Goal: Information Seeking & Learning: Learn about a topic

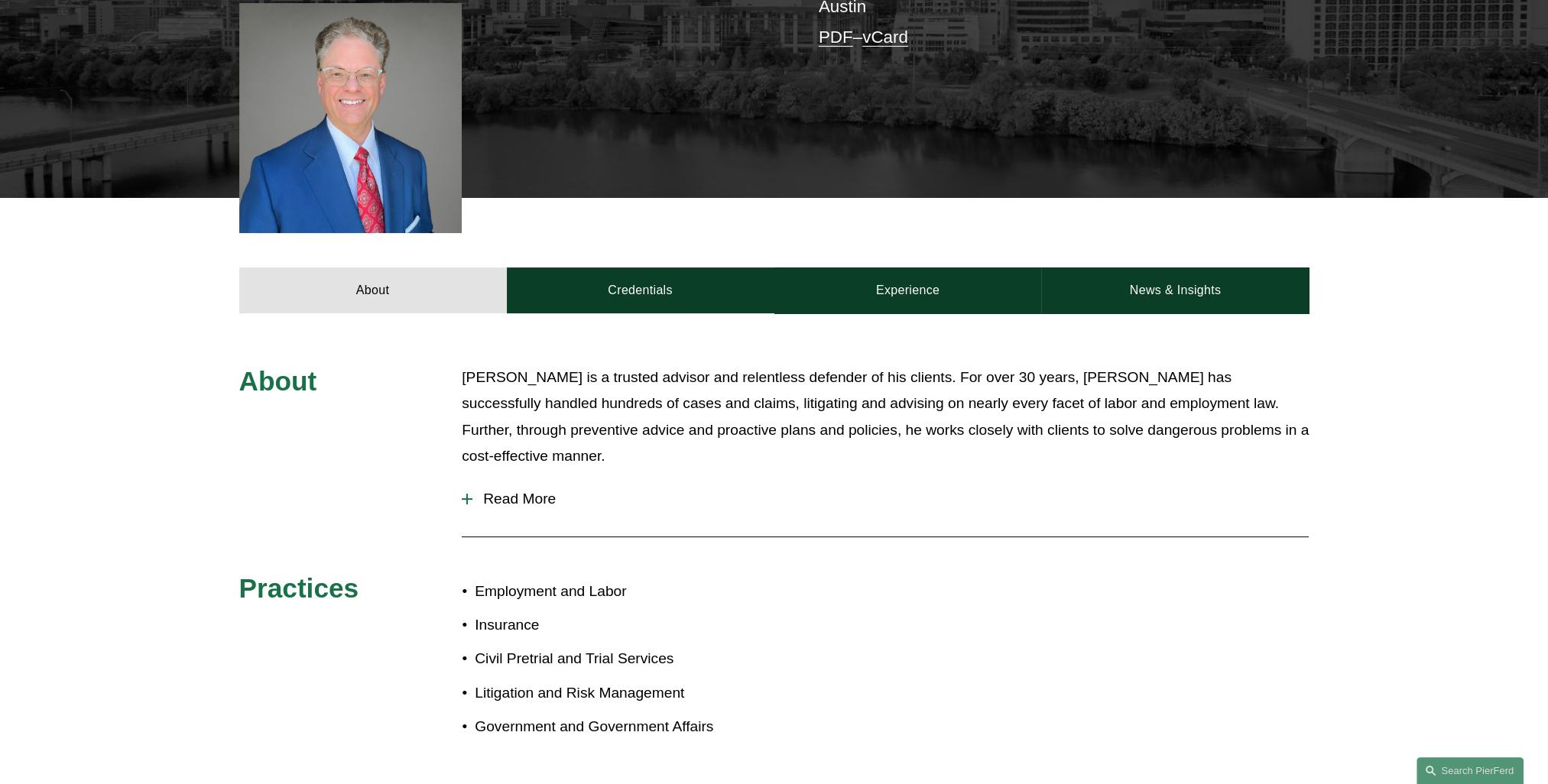
scroll to position [611, 0]
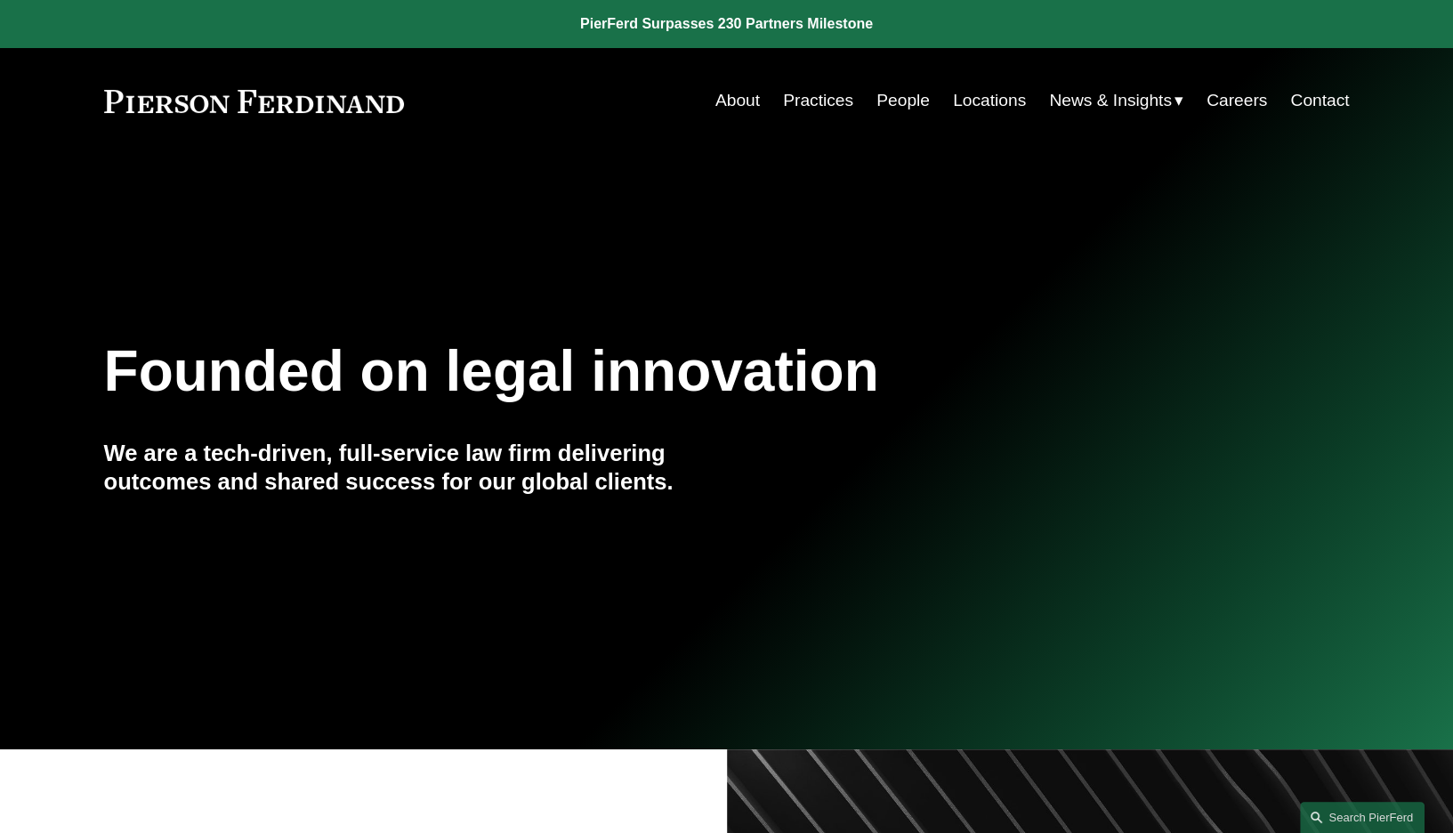
click at [895, 101] on link "People" at bounding box center [902, 101] width 53 height 34
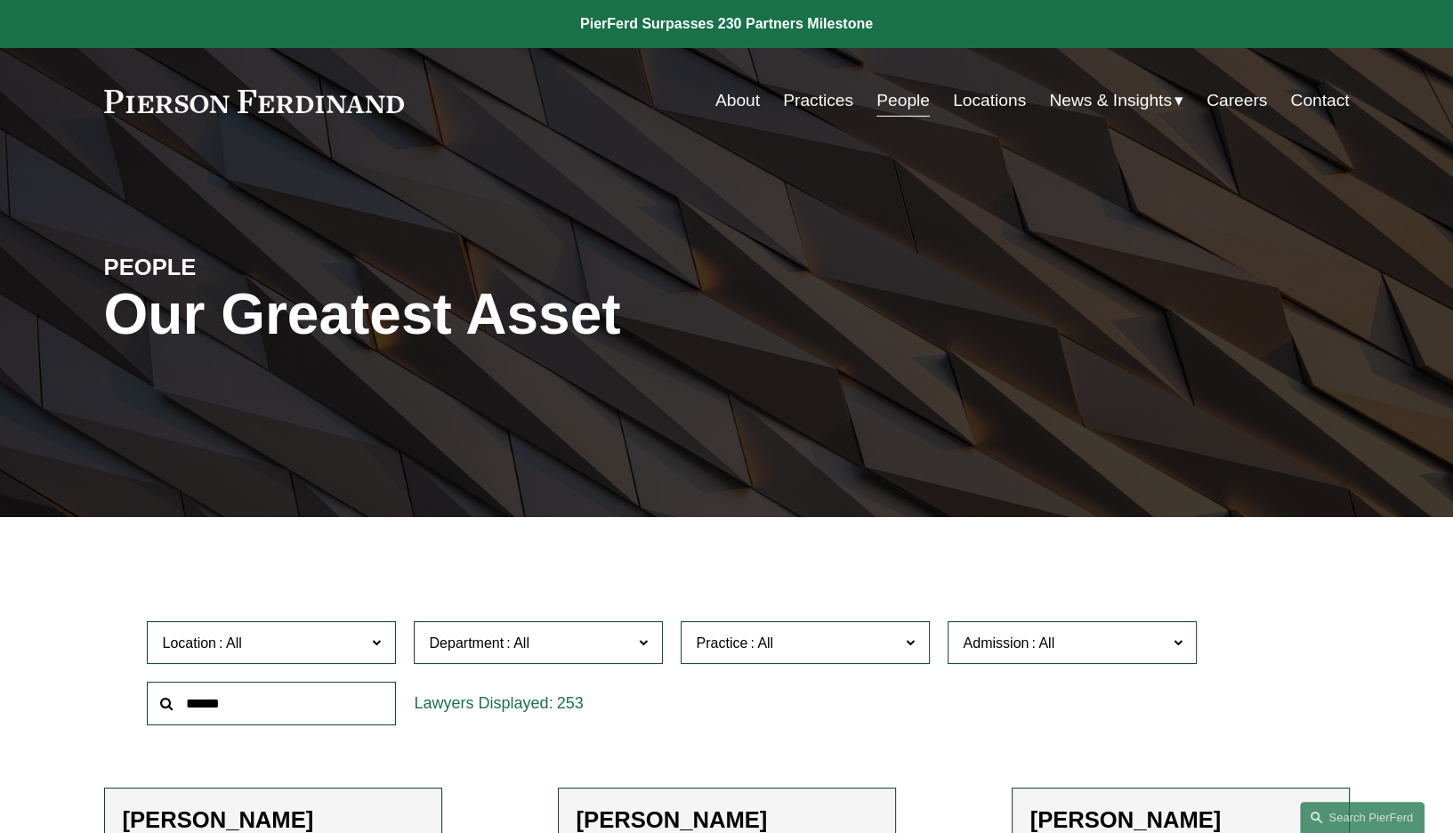
click at [310, 641] on span "Location" at bounding box center [264, 643] width 204 height 24
click at [375, 544] on div at bounding box center [726, 530] width 1453 height 27
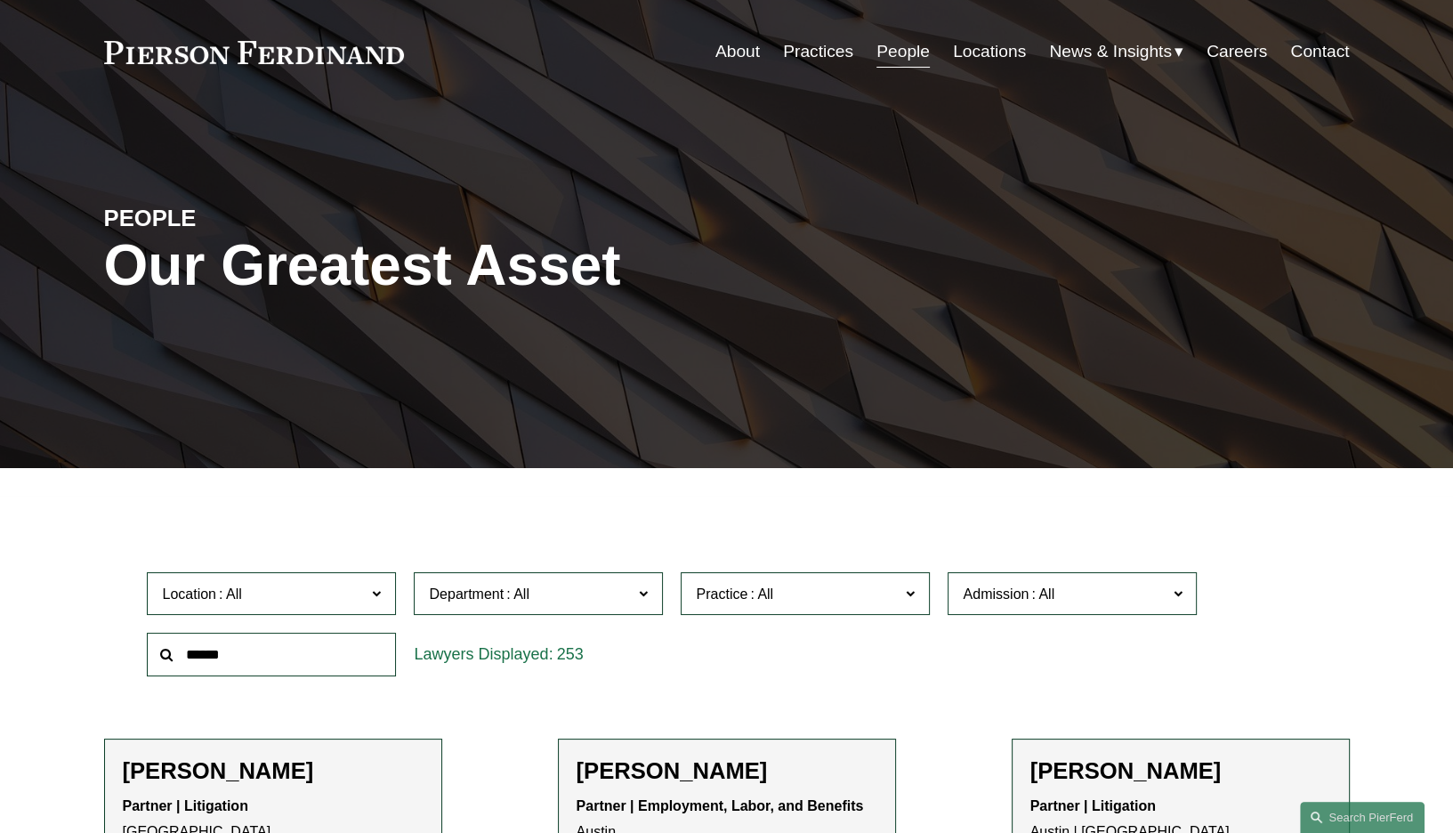
scroll to position [89, 0]
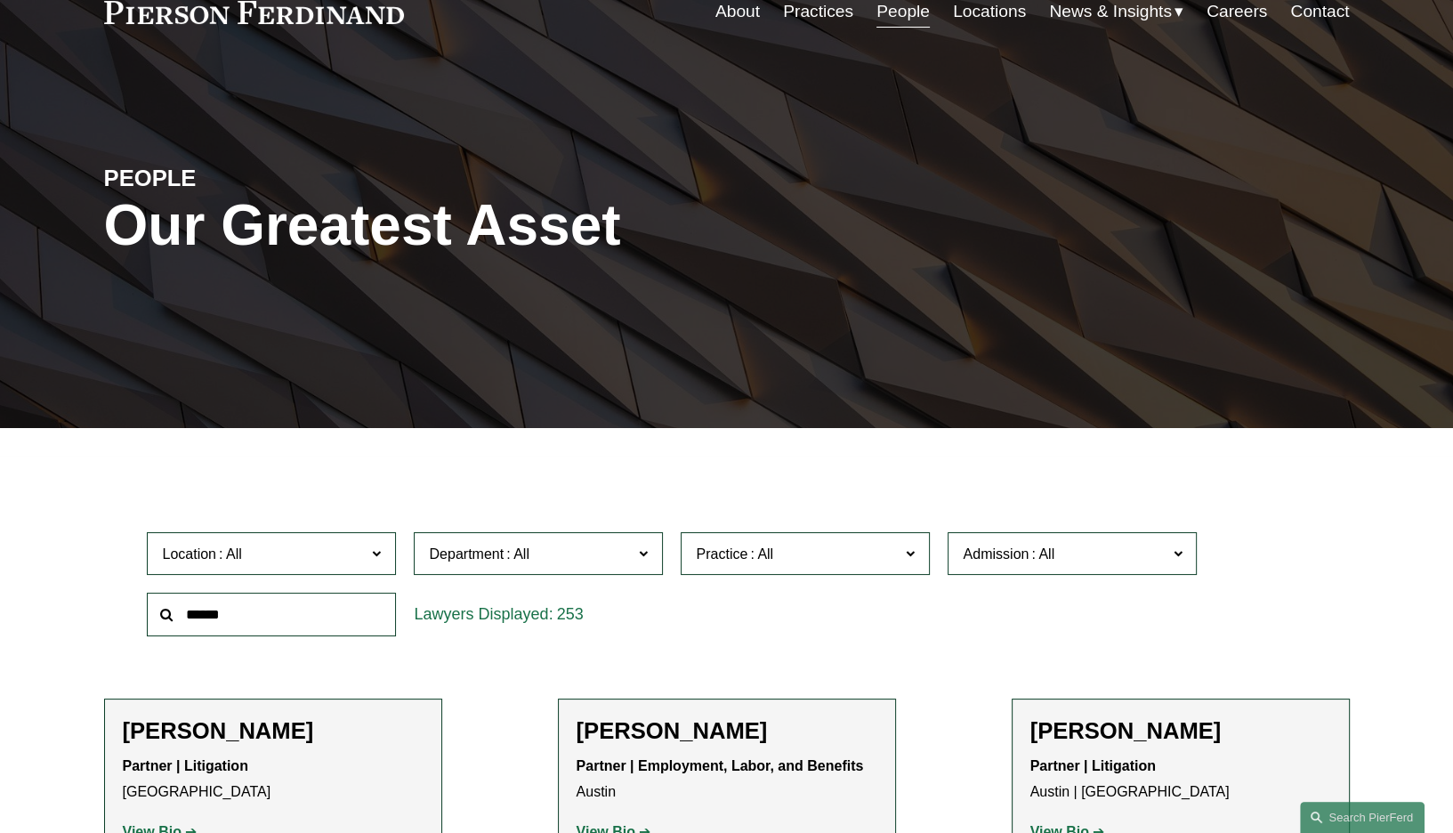
click at [198, 561] on span "Location" at bounding box center [189, 553] width 54 height 15
click at [201, 625] on input "text" at bounding box center [271, 615] width 249 height 44
type input "*********"
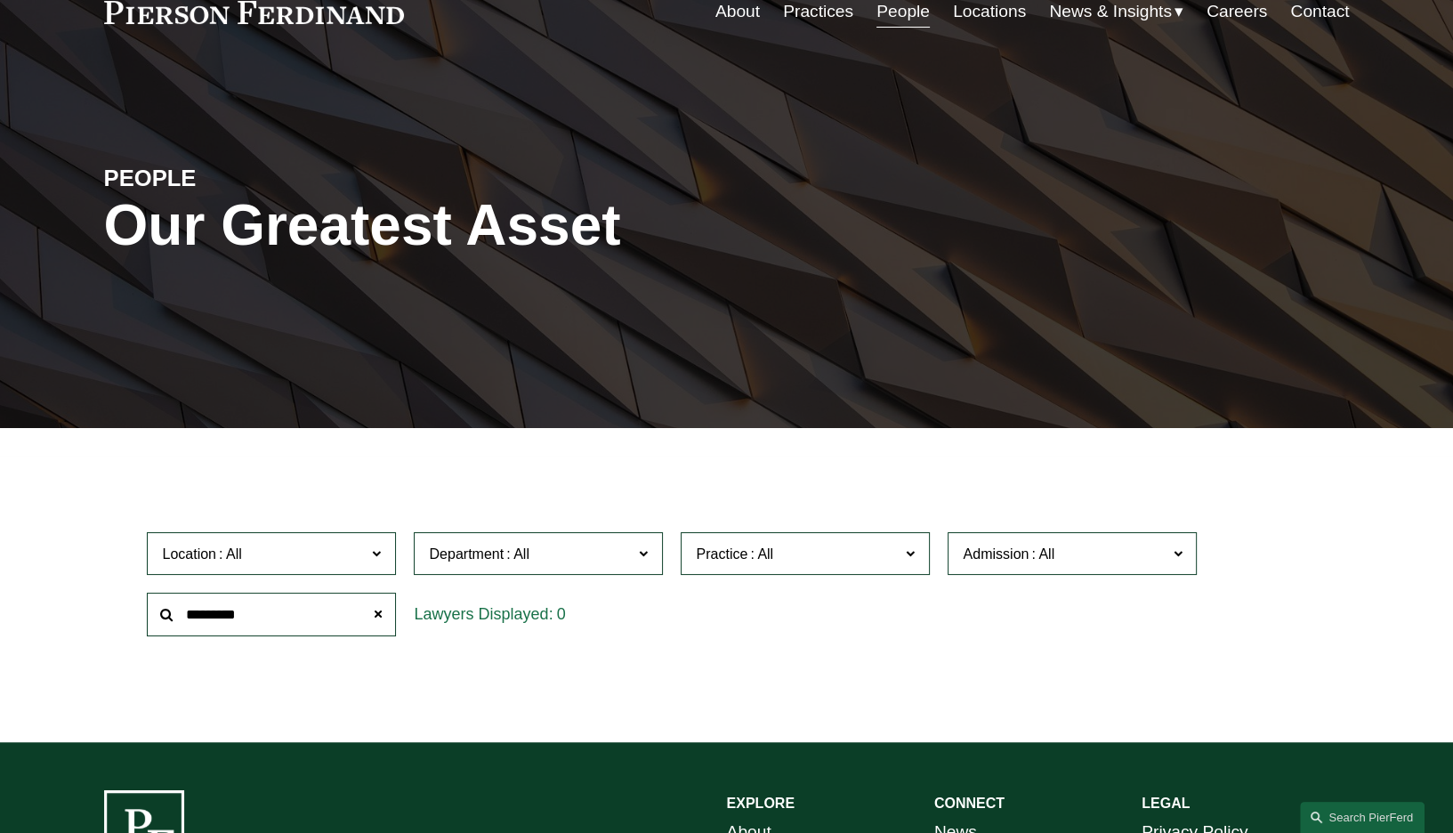
drag, startPoint x: 278, startPoint y: 613, endPoint x: 100, endPoint y: 617, distance: 178.0
click at [100, 617] on ul "Filter Location All Atlanta Austin Boston Charlotte Chicago Cincinnati Clevelan…" at bounding box center [726, 584] width 1333 height 229
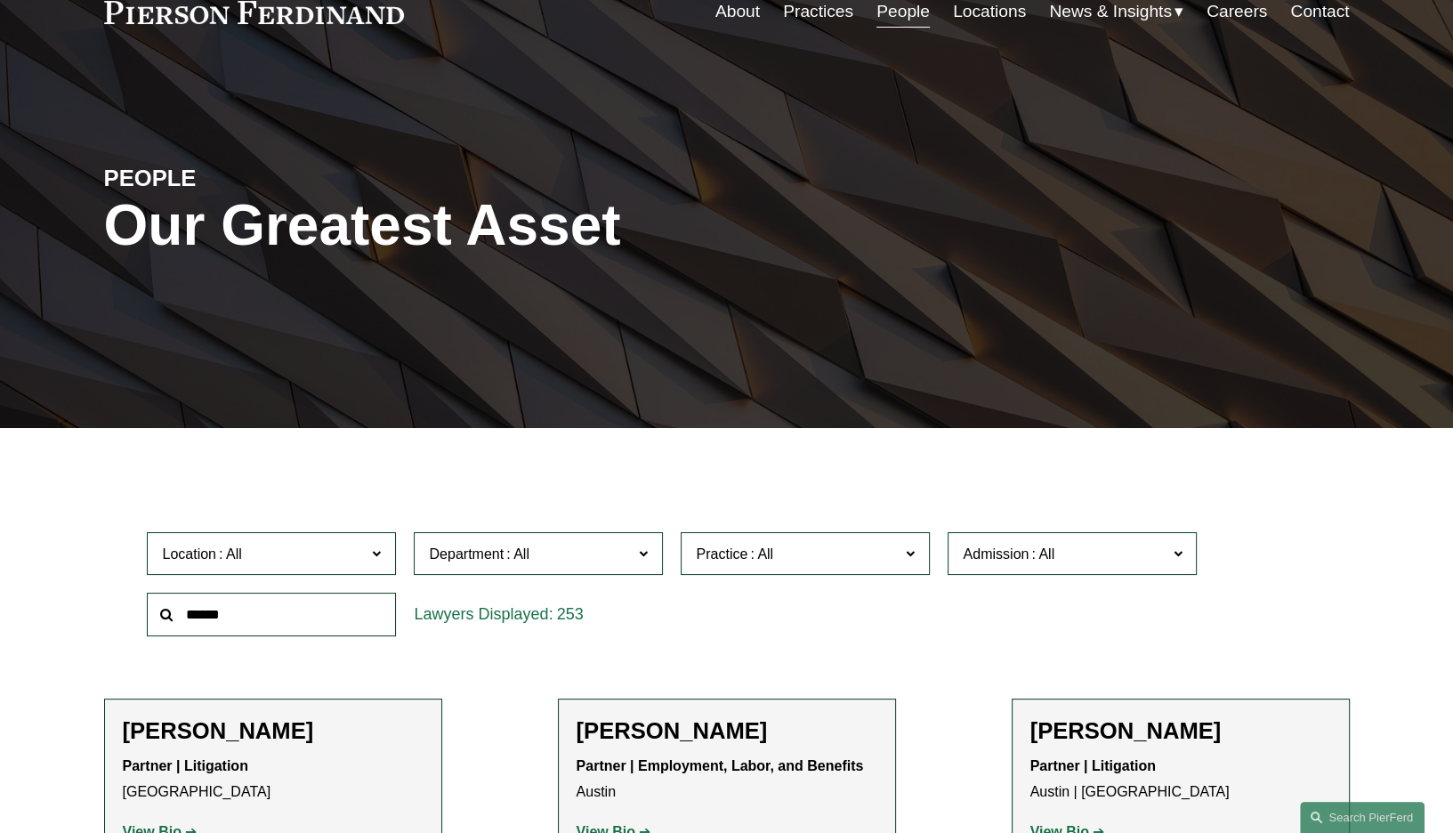
click at [487, 558] on span "Department" at bounding box center [466, 553] width 75 height 15
click at [0, 0] on link "Corporate" at bounding box center [0, 0] width 0 height 0
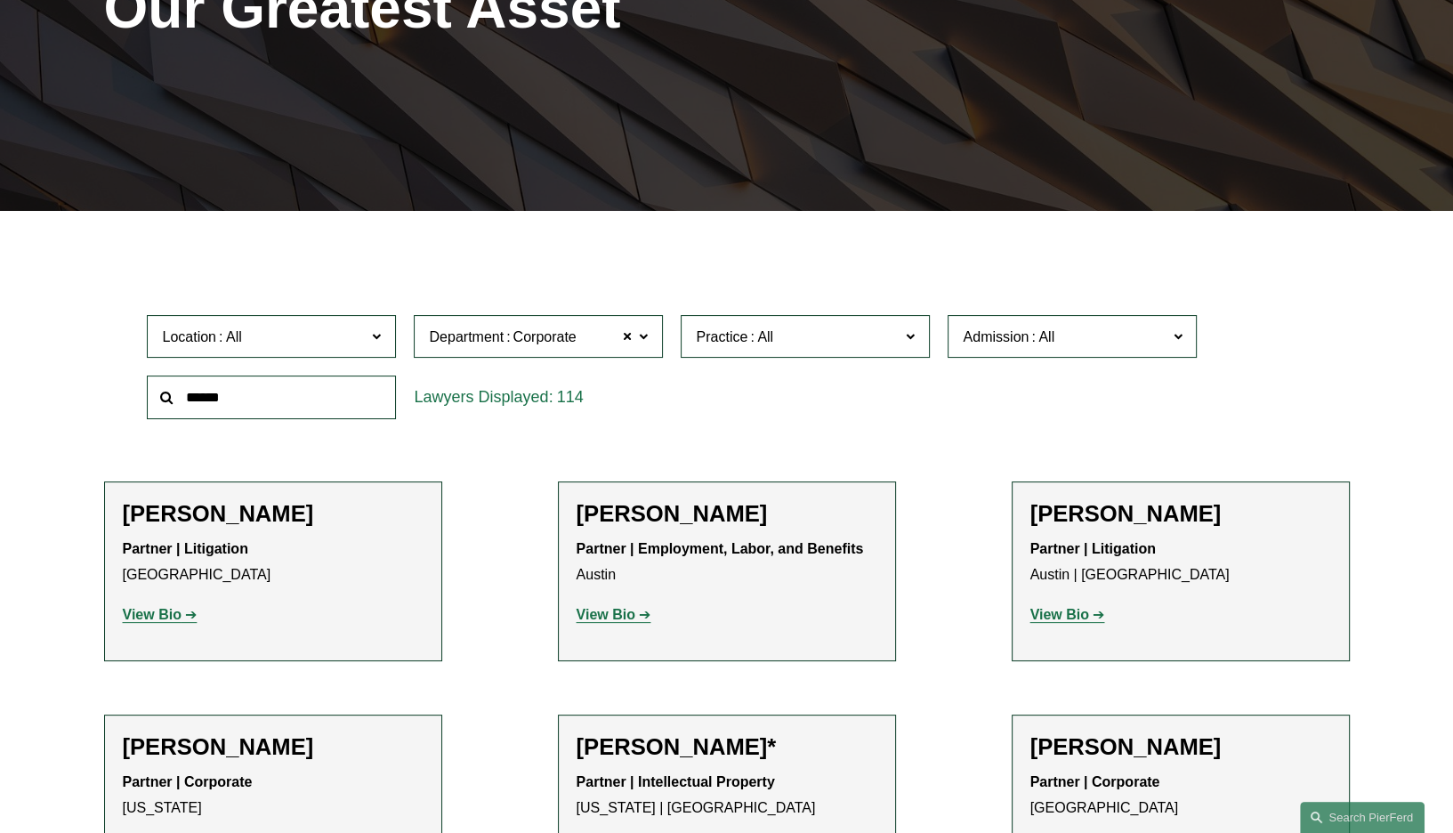
scroll to position [337, 0]
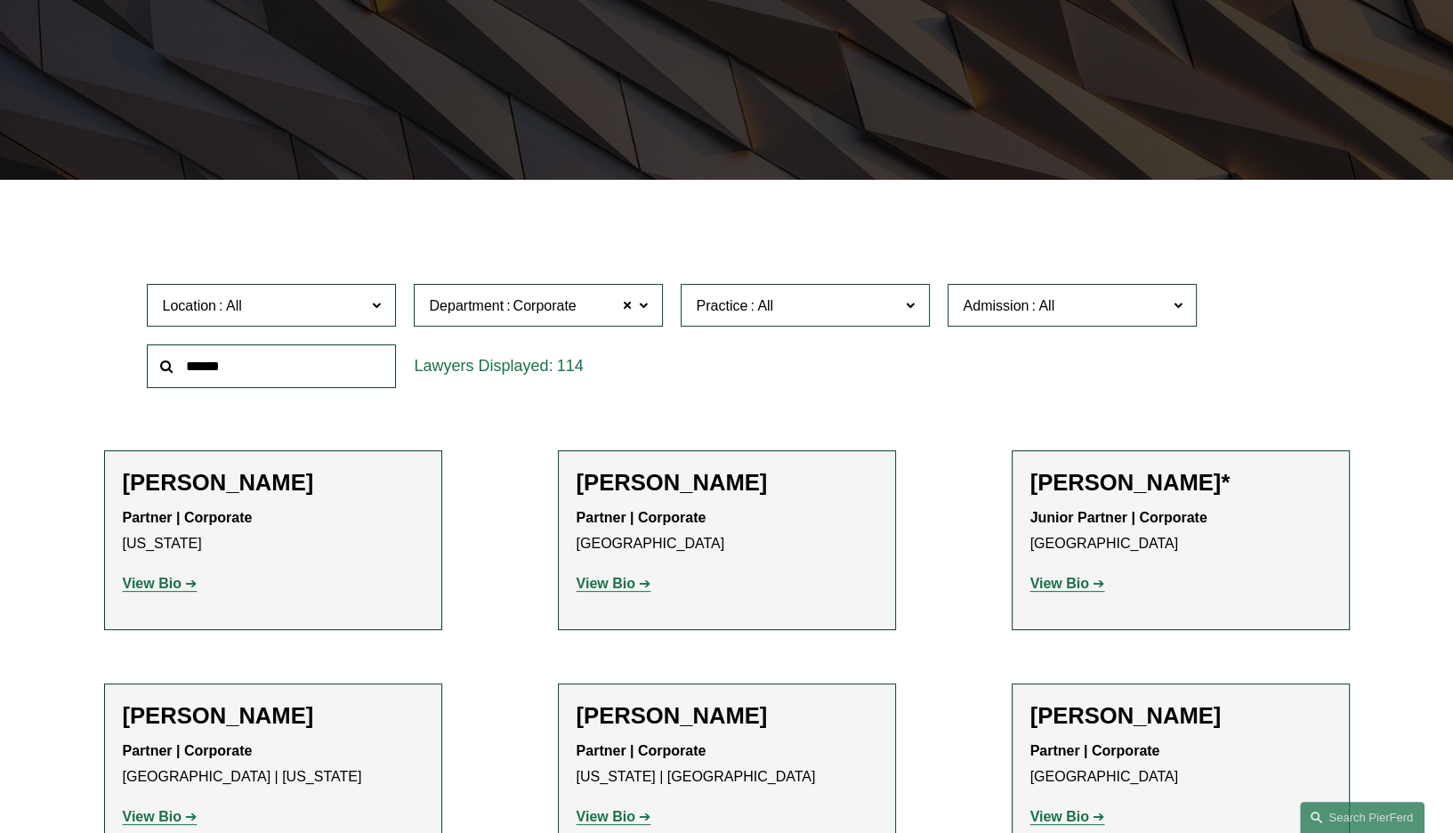
click at [777, 301] on span "Practice" at bounding box center [798, 306] width 204 height 24
click at [0, 0] on link "Capital Markets" at bounding box center [0, 0] width 0 height 0
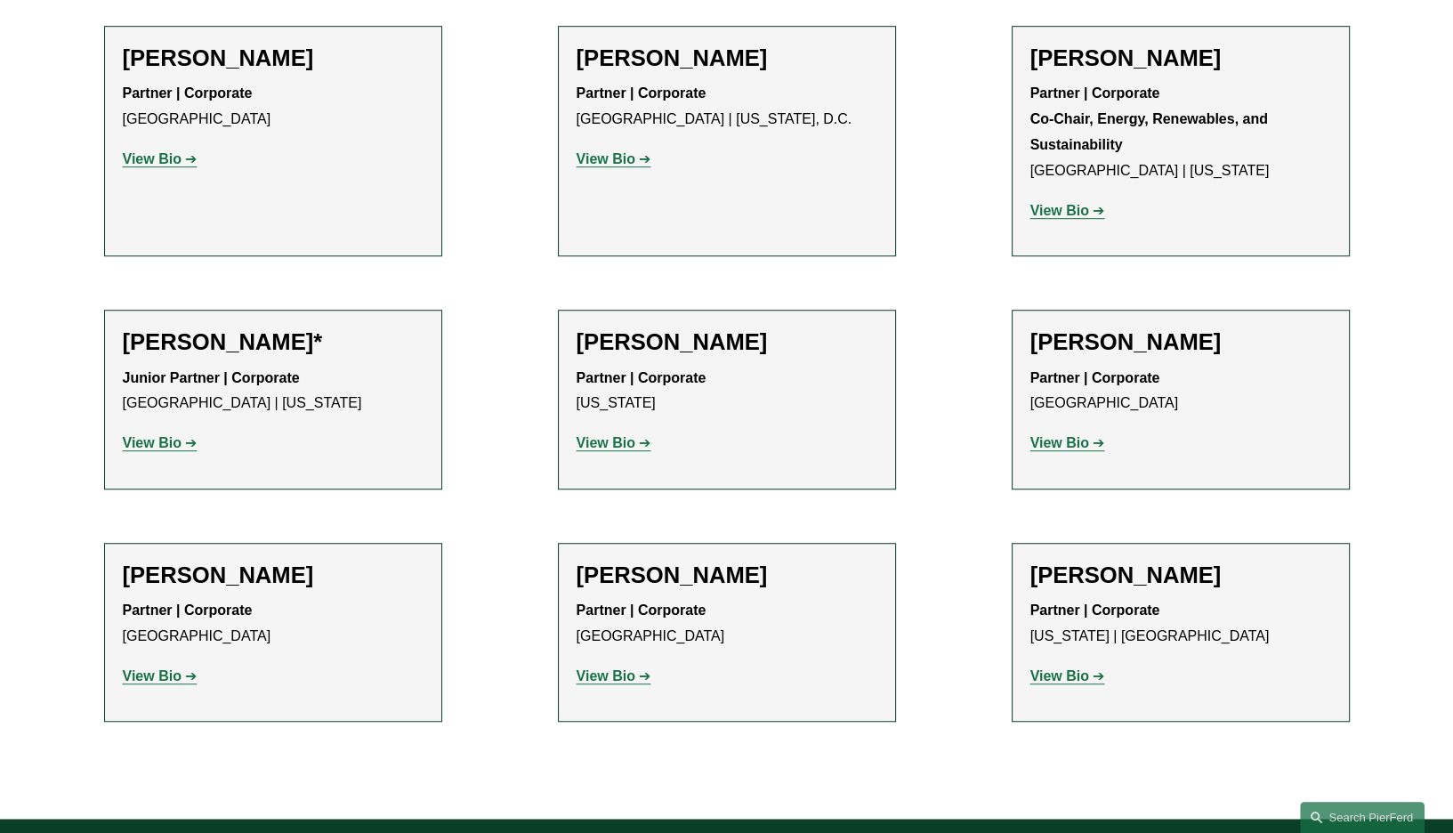
scroll to position [1316, 0]
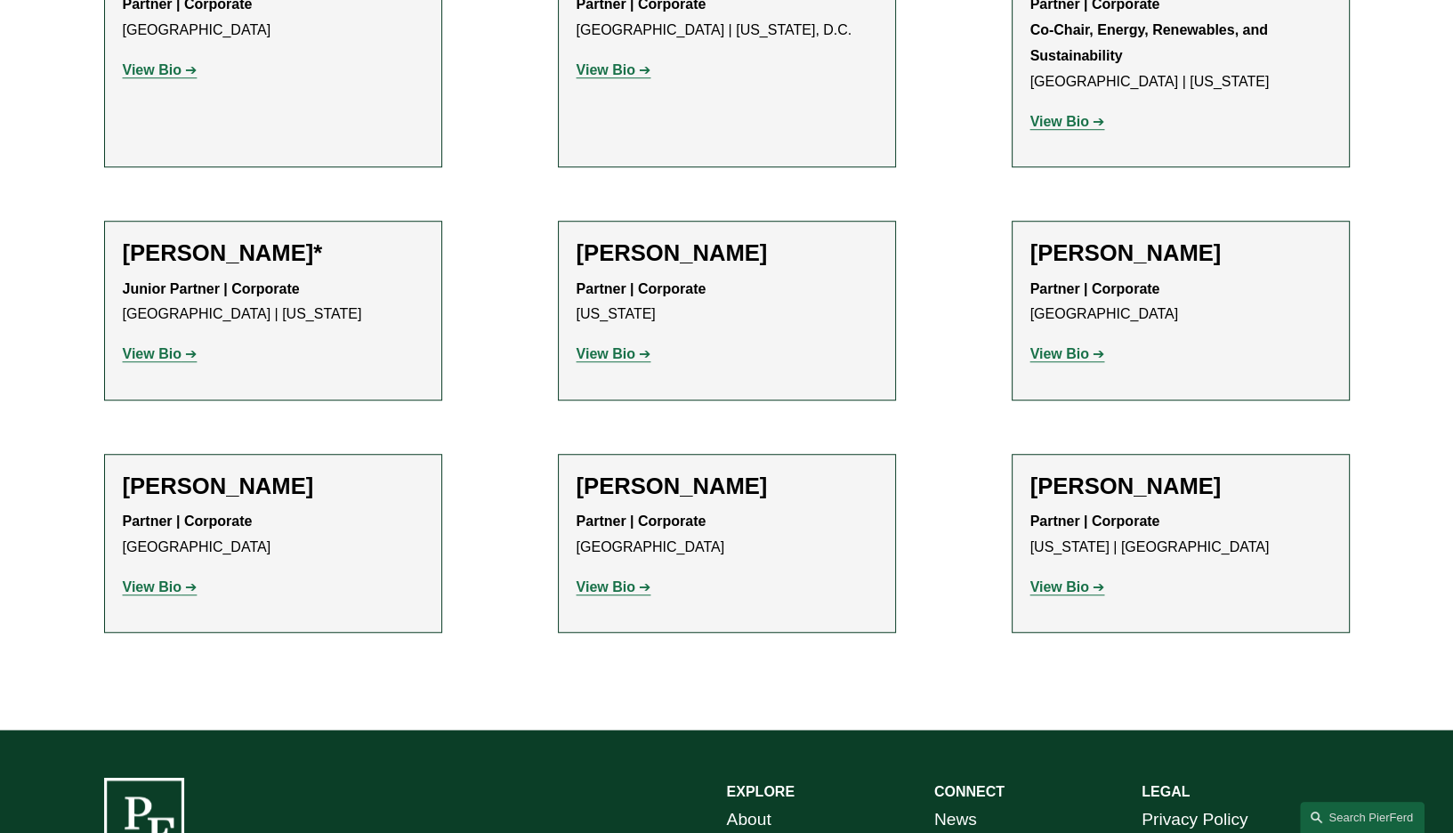
click at [591, 589] on strong "View Bio" at bounding box center [606, 586] width 59 height 15
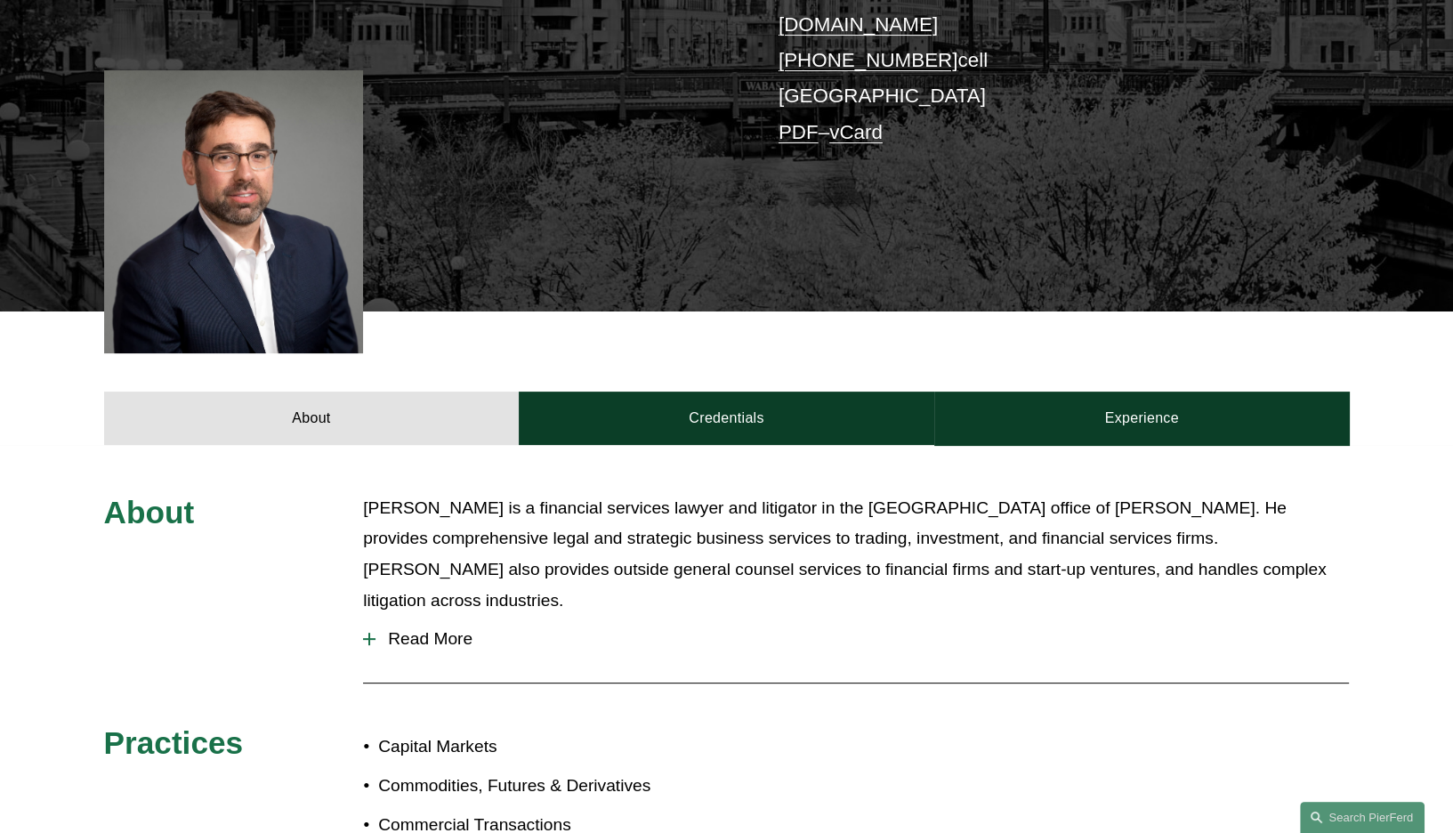
scroll to position [445, 0]
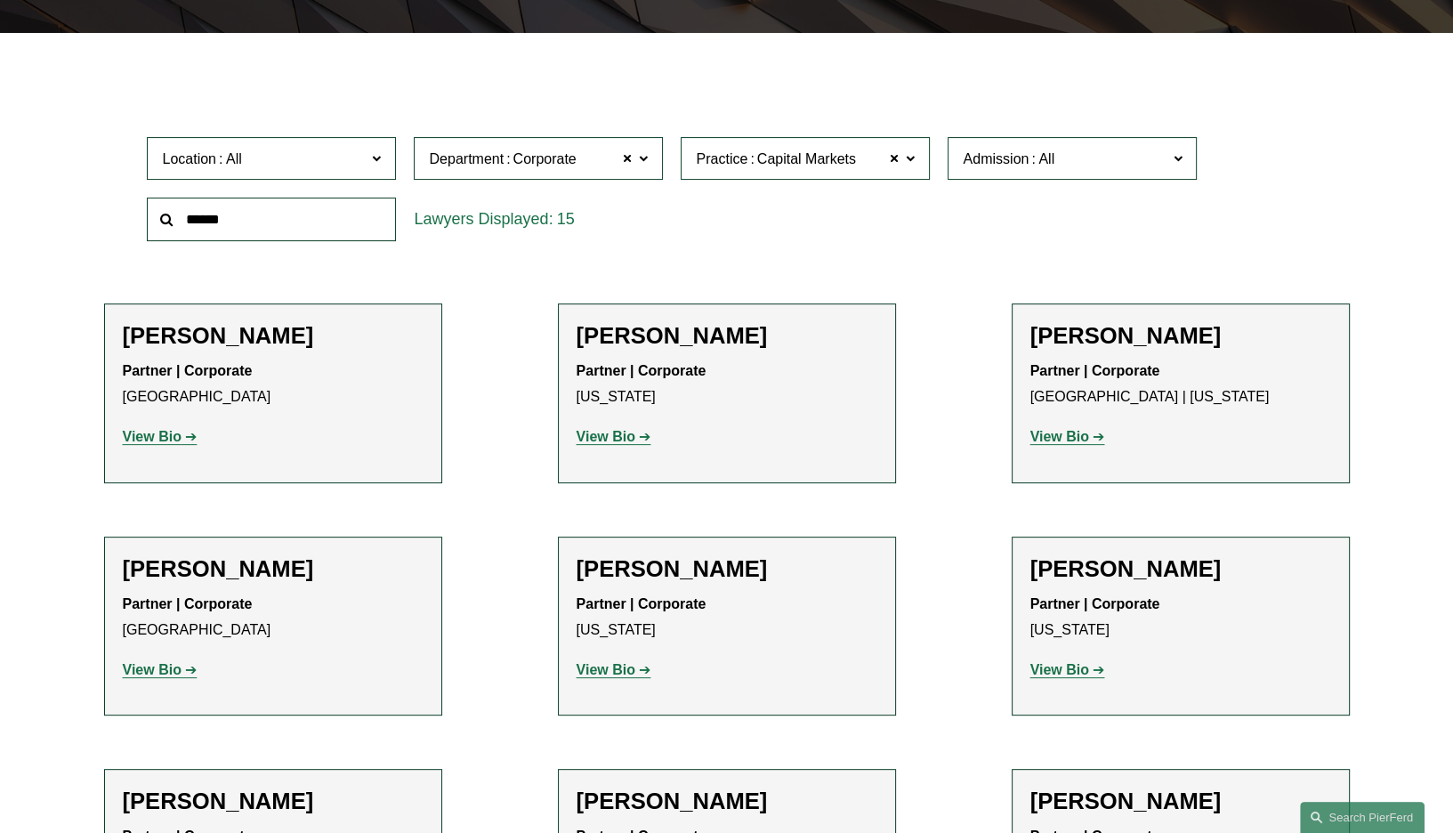
scroll to position [515, 0]
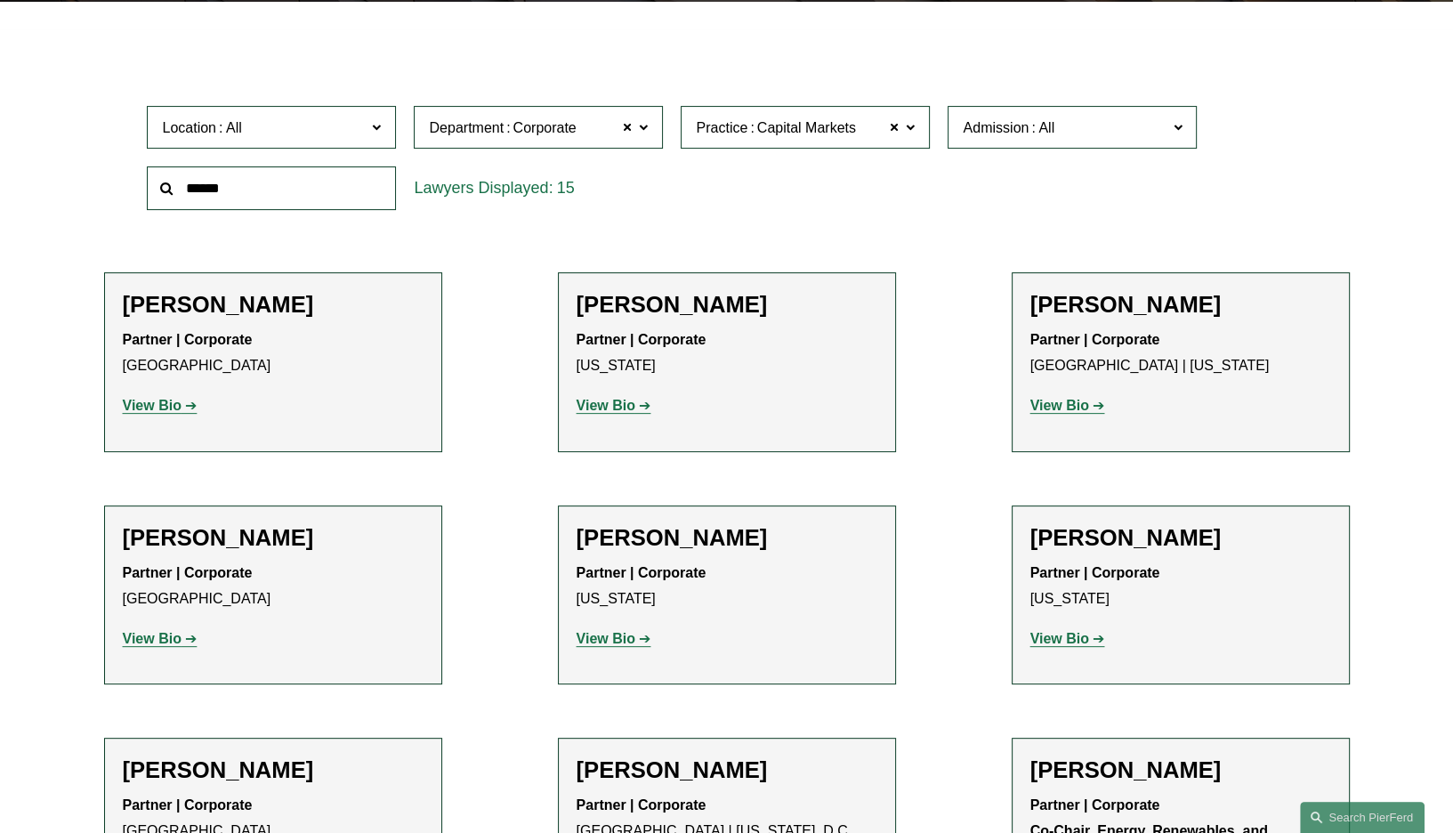
click at [173, 405] on strong "View Bio" at bounding box center [152, 405] width 59 height 15
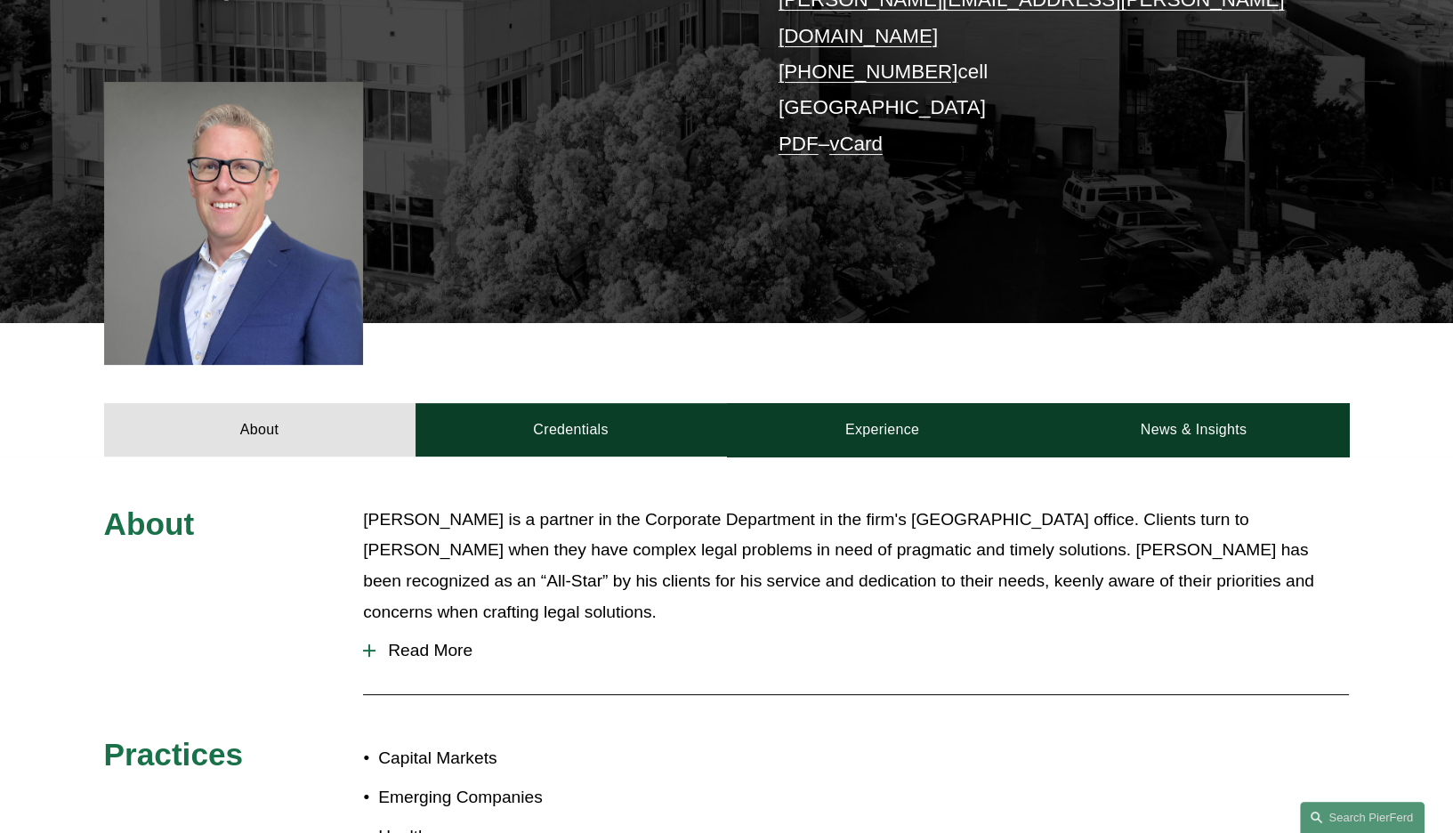
scroll to position [445, 0]
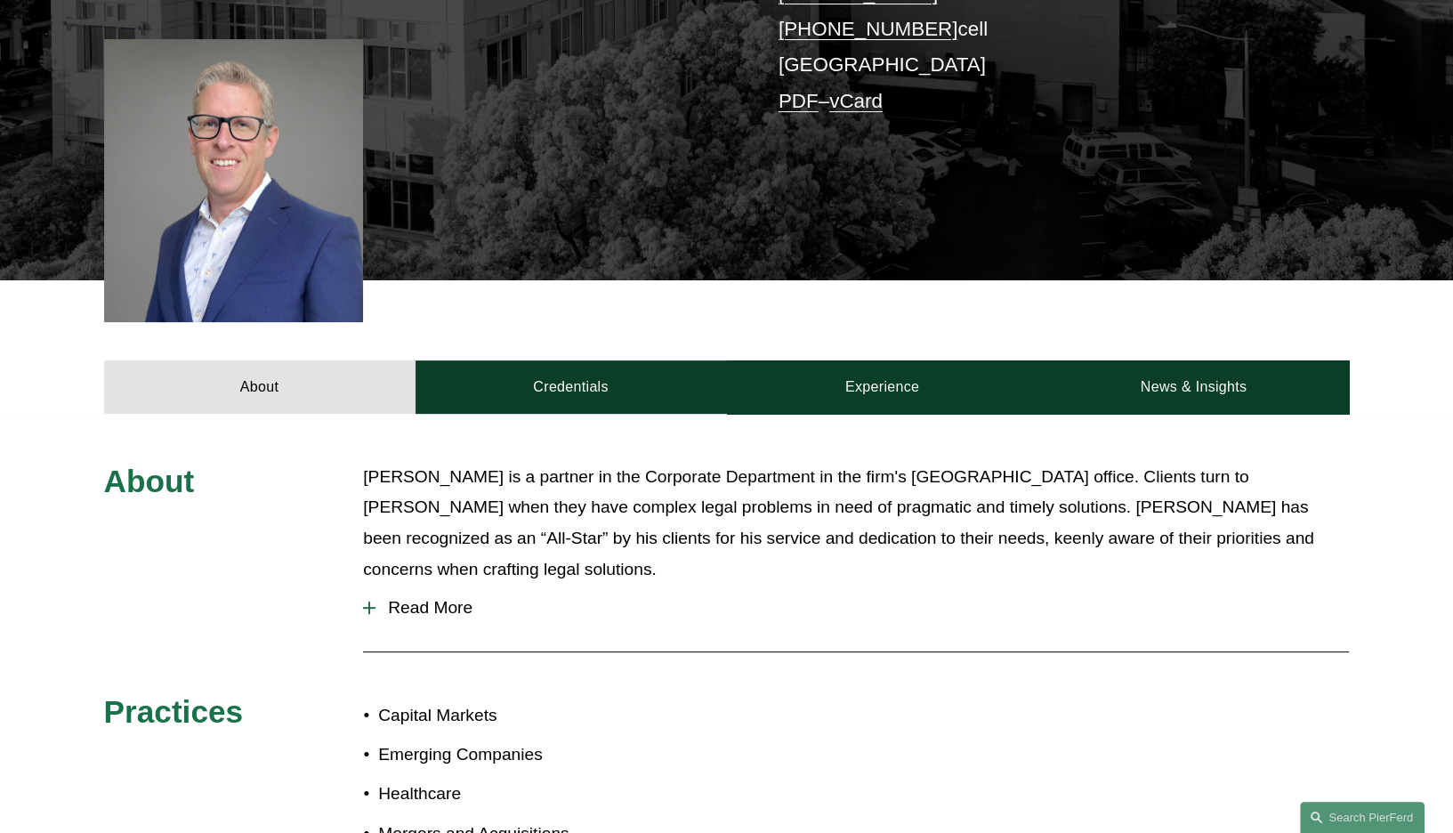
click at [420, 598] on span "Read More" at bounding box center [861, 608] width 973 height 20
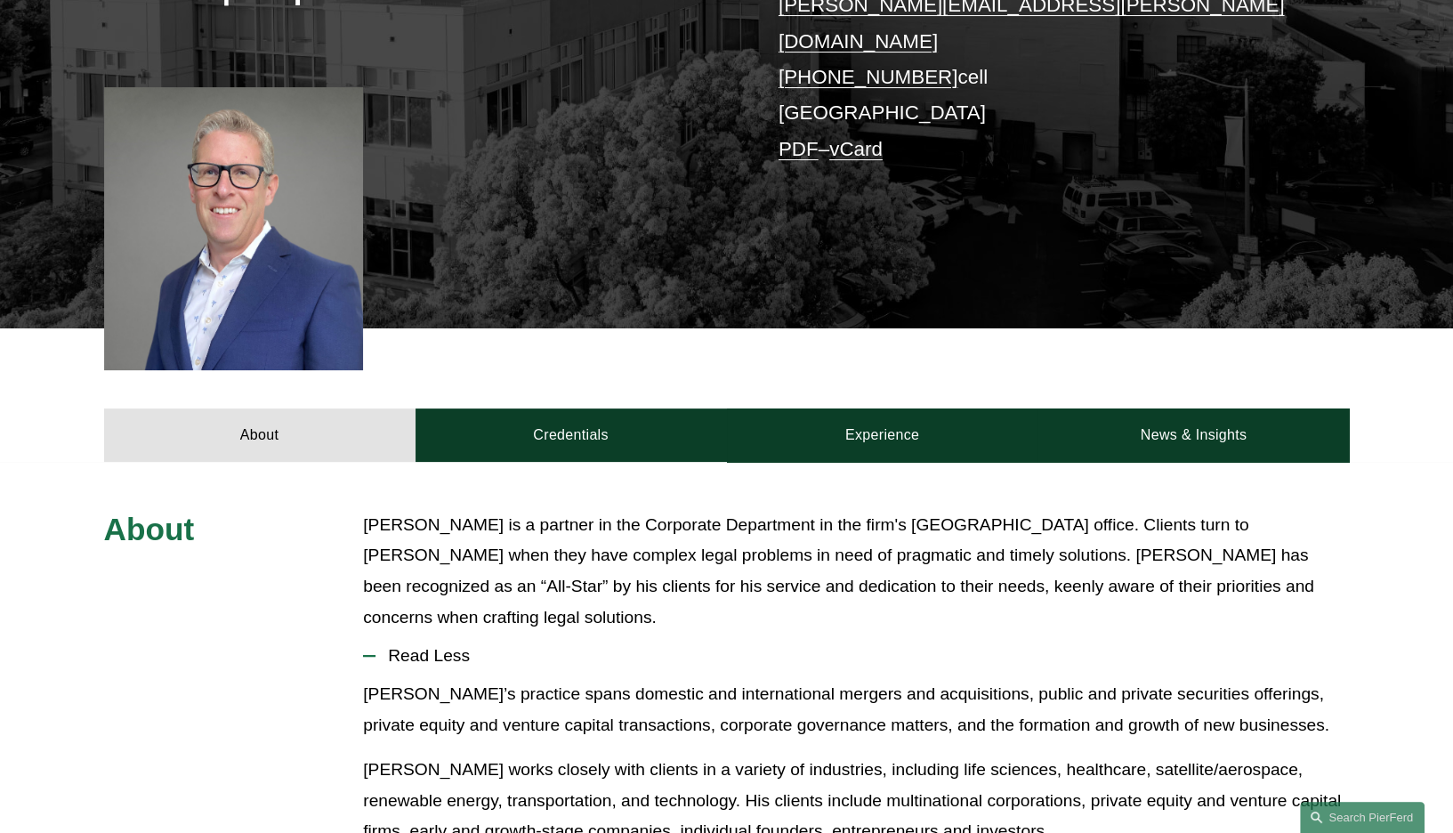
scroll to position [356, 0]
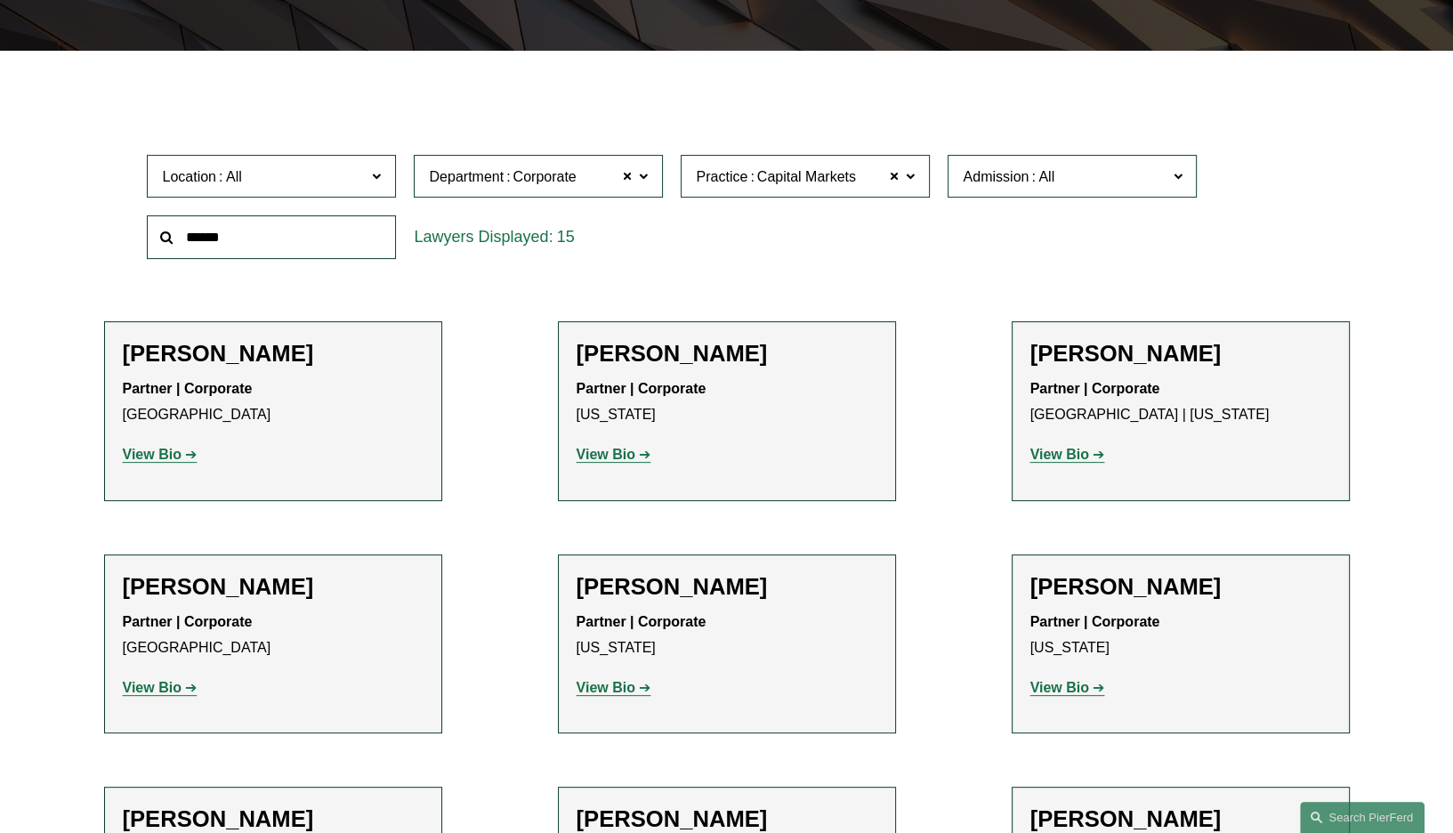
scroll to position [452, 0]
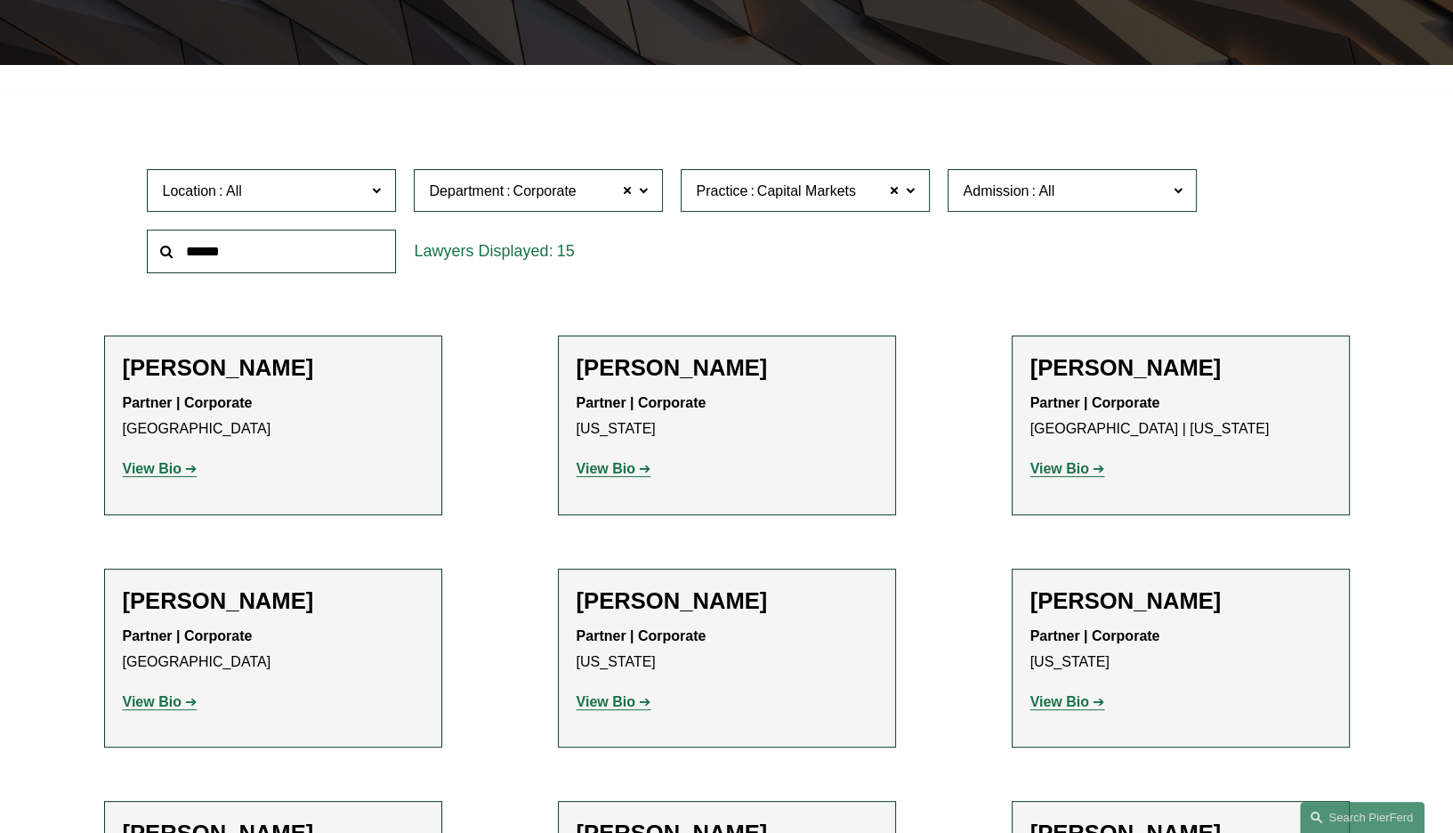
click at [604, 469] on strong "View Bio" at bounding box center [606, 468] width 59 height 15
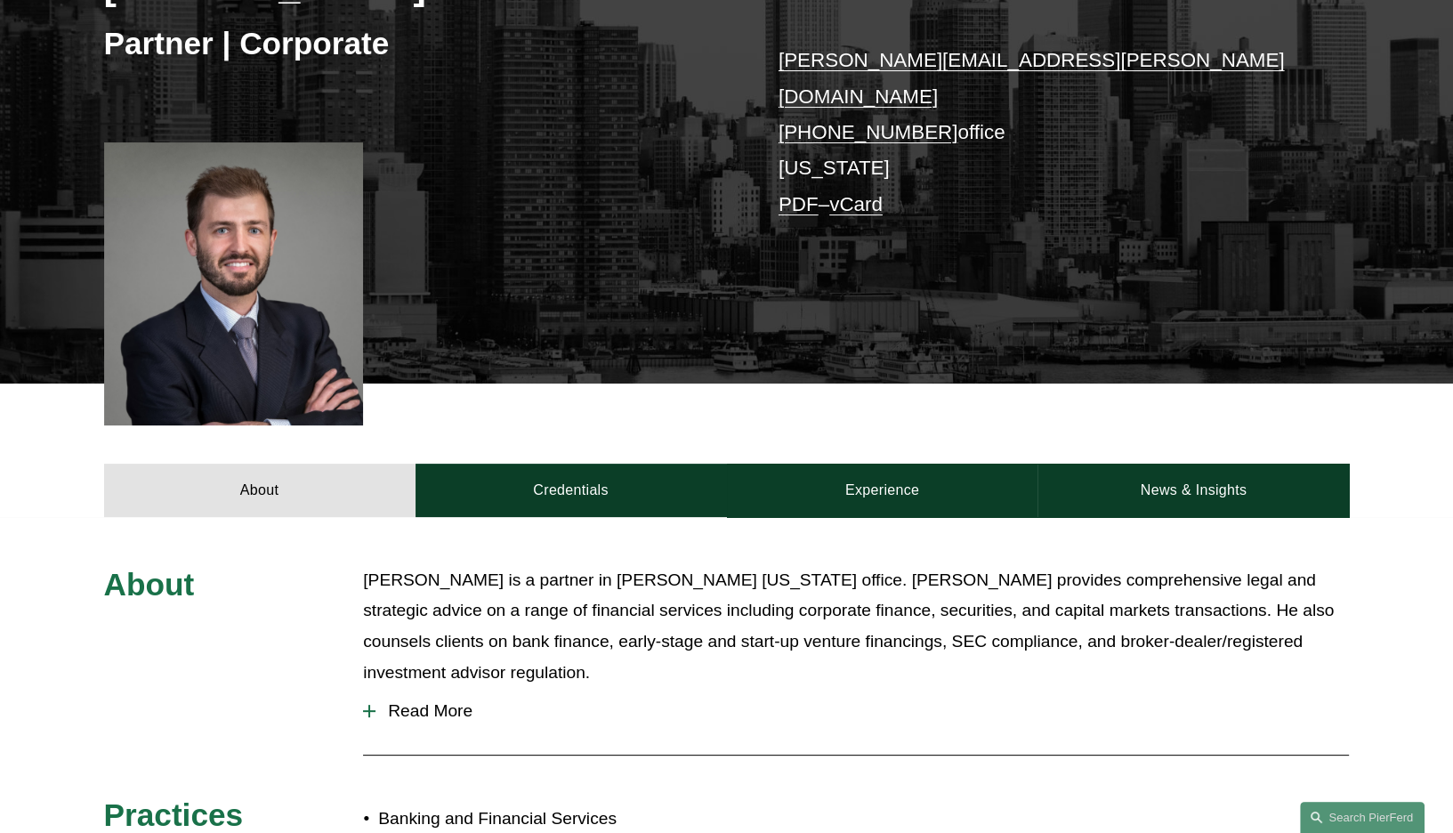
scroll to position [445, 0]
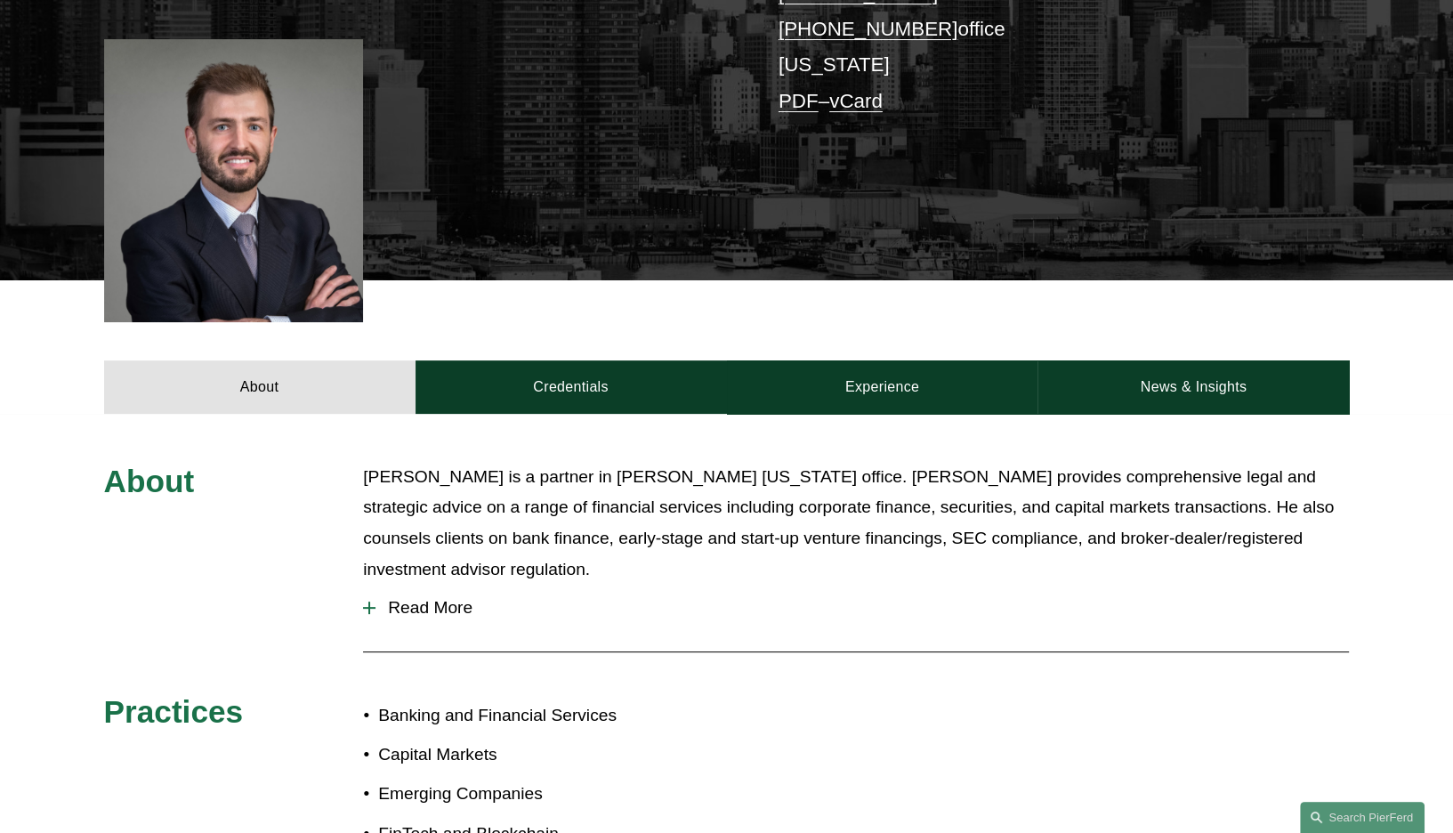
click at [437, 598] on span "Read More" at bounding box center [861, 608] width 973 height 20
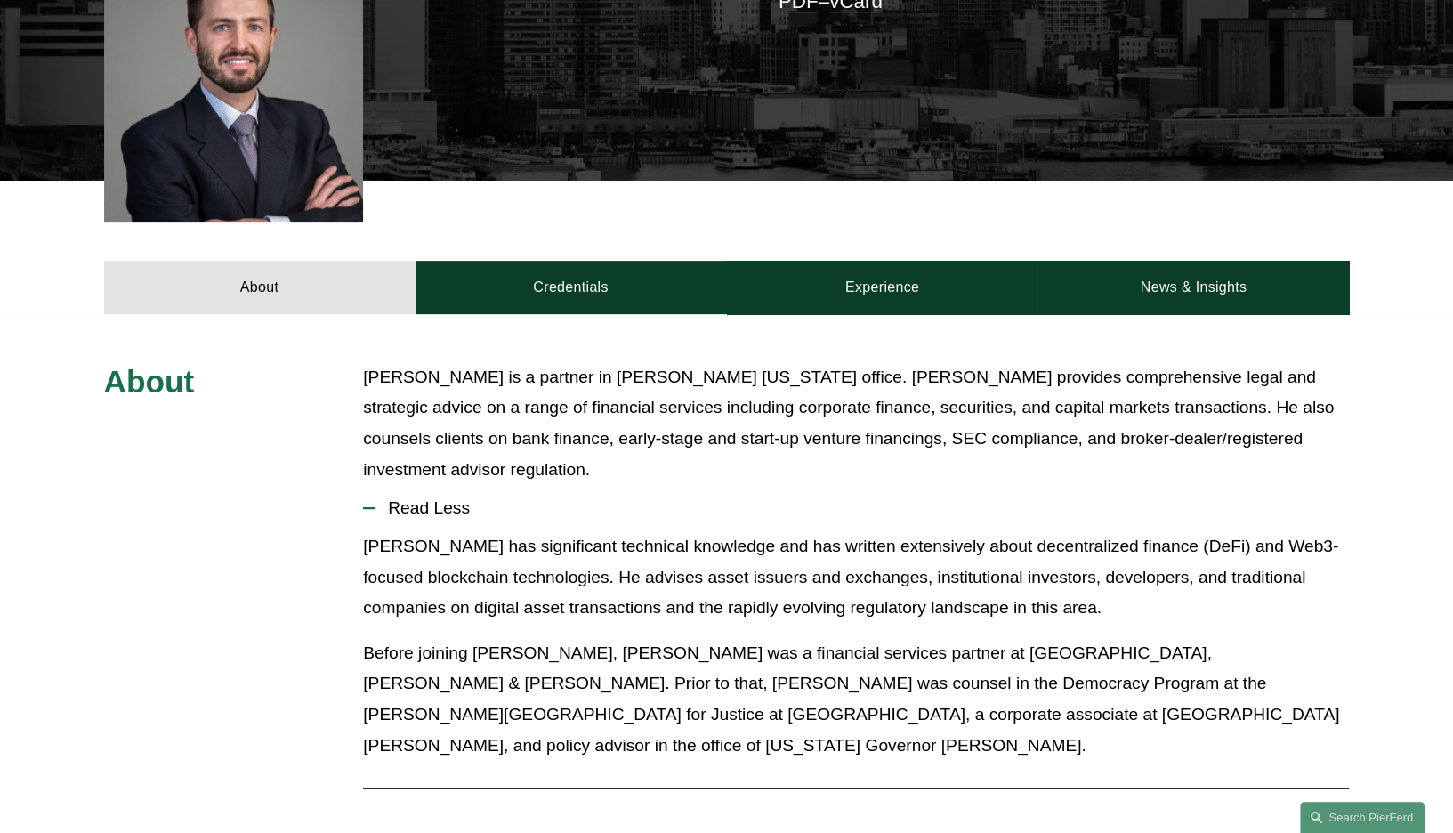
scroll to position [623, 0]
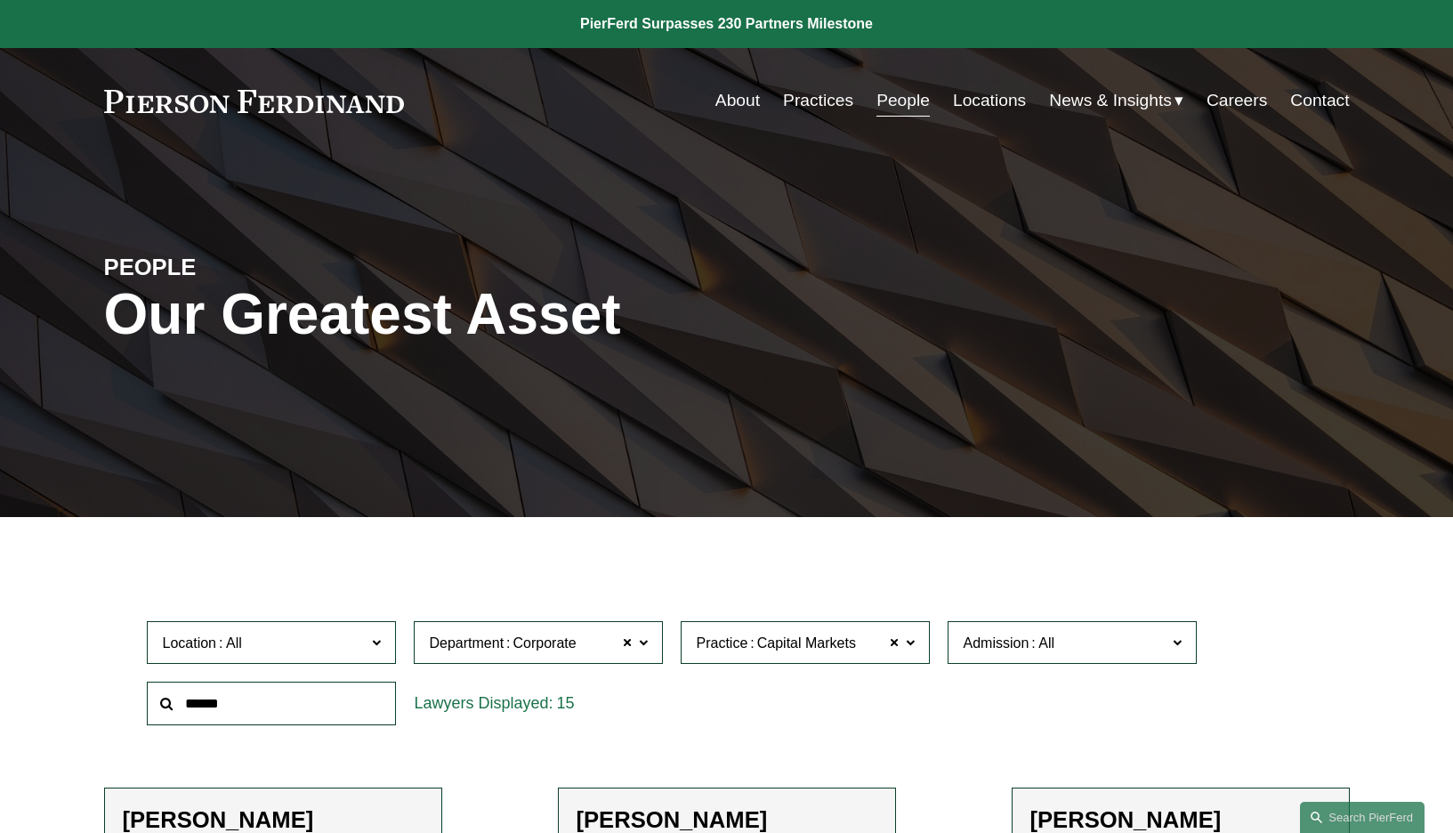
scroll to position [452, 0]
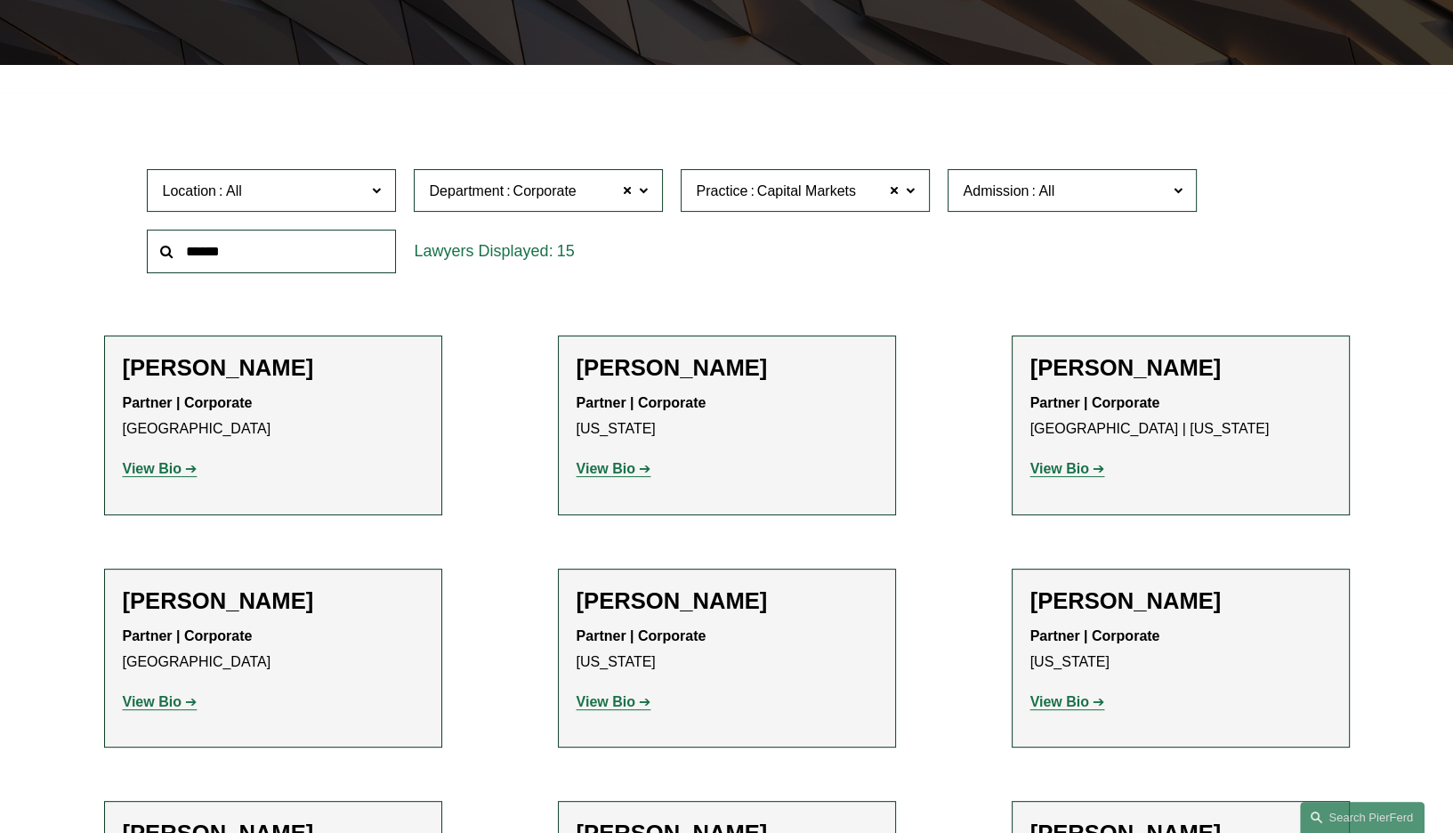
click at [1049, 470] on strong "View Bio" at bounding box center [1059, 468] width 59 height 15
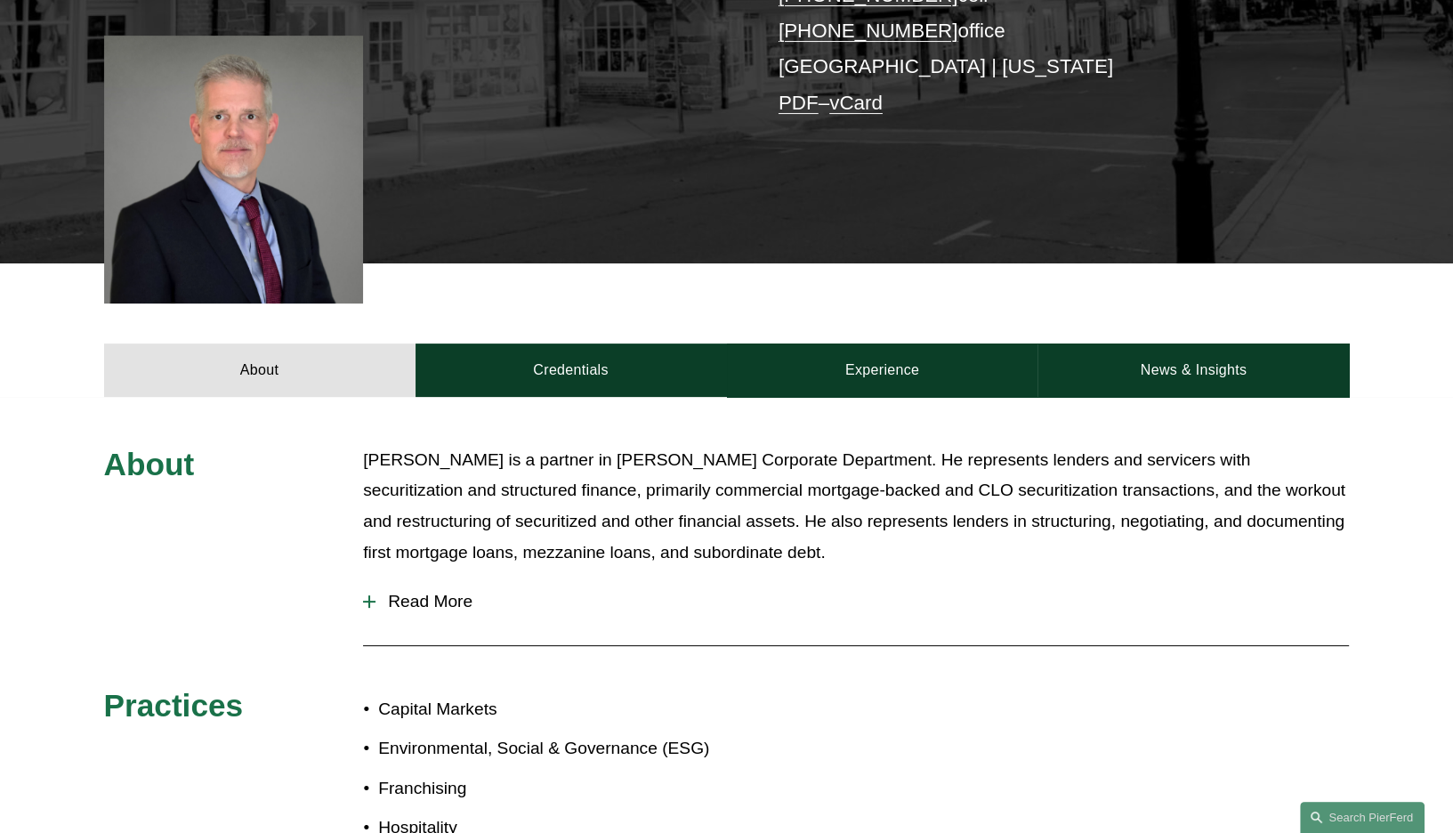
scroll to position [445, 0]
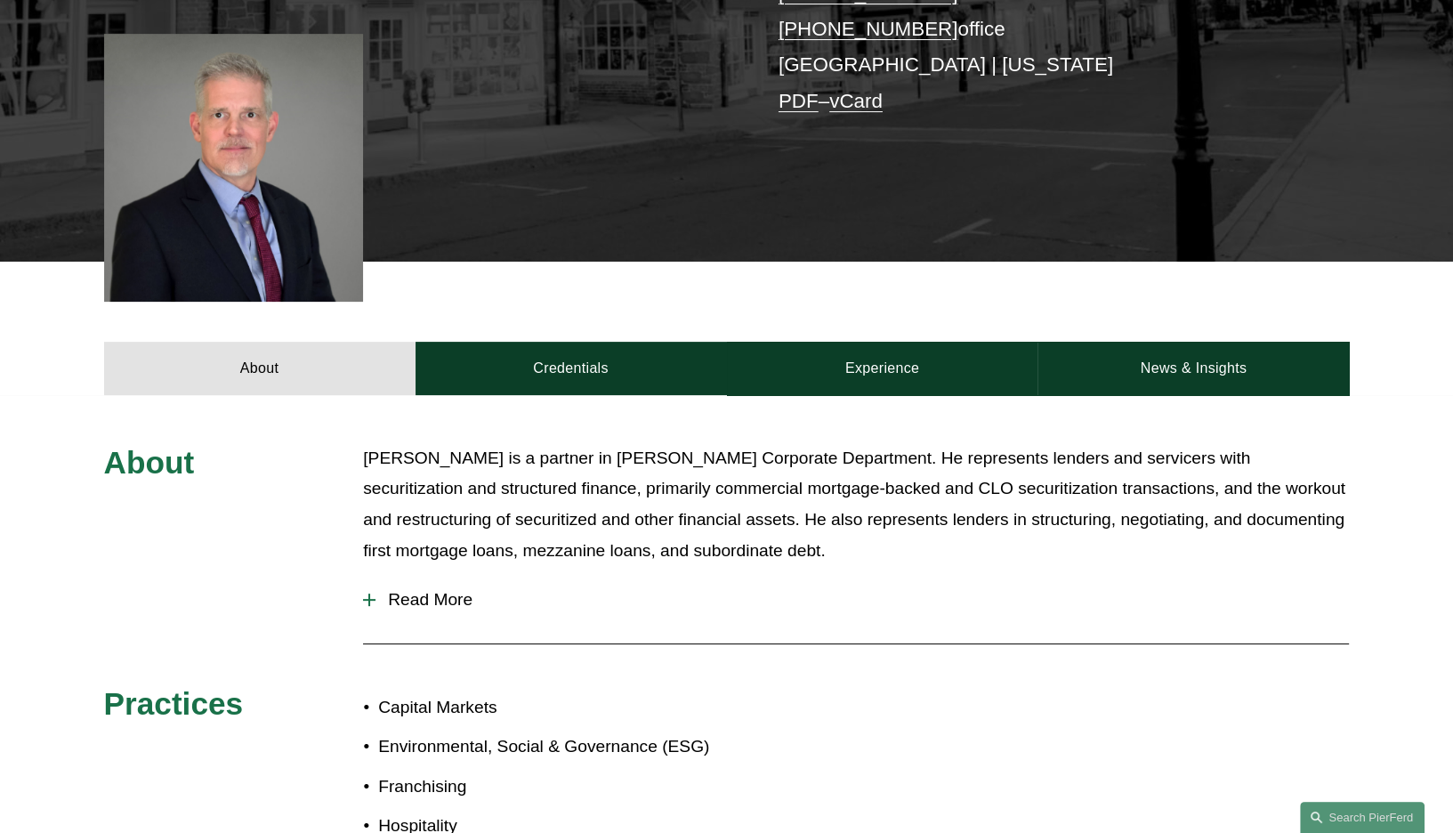
drag, startPoint x: 524, startPoint y: 487, endPoint x: 824, endPoint y: 556, distance: 307.7
click at [824, 556] on p "[PERSON_NAME] is a partner in [PERSON_NAME] Corporate Department. He represents…" at bounding box center [856, 504] width 986 height 123
click at [502, 507] on p "[PERSON_NAME] is a partner in [PERSON_NAME] Corporate Department. He represents…" at bounding box center [856, 504] width 986 height 123
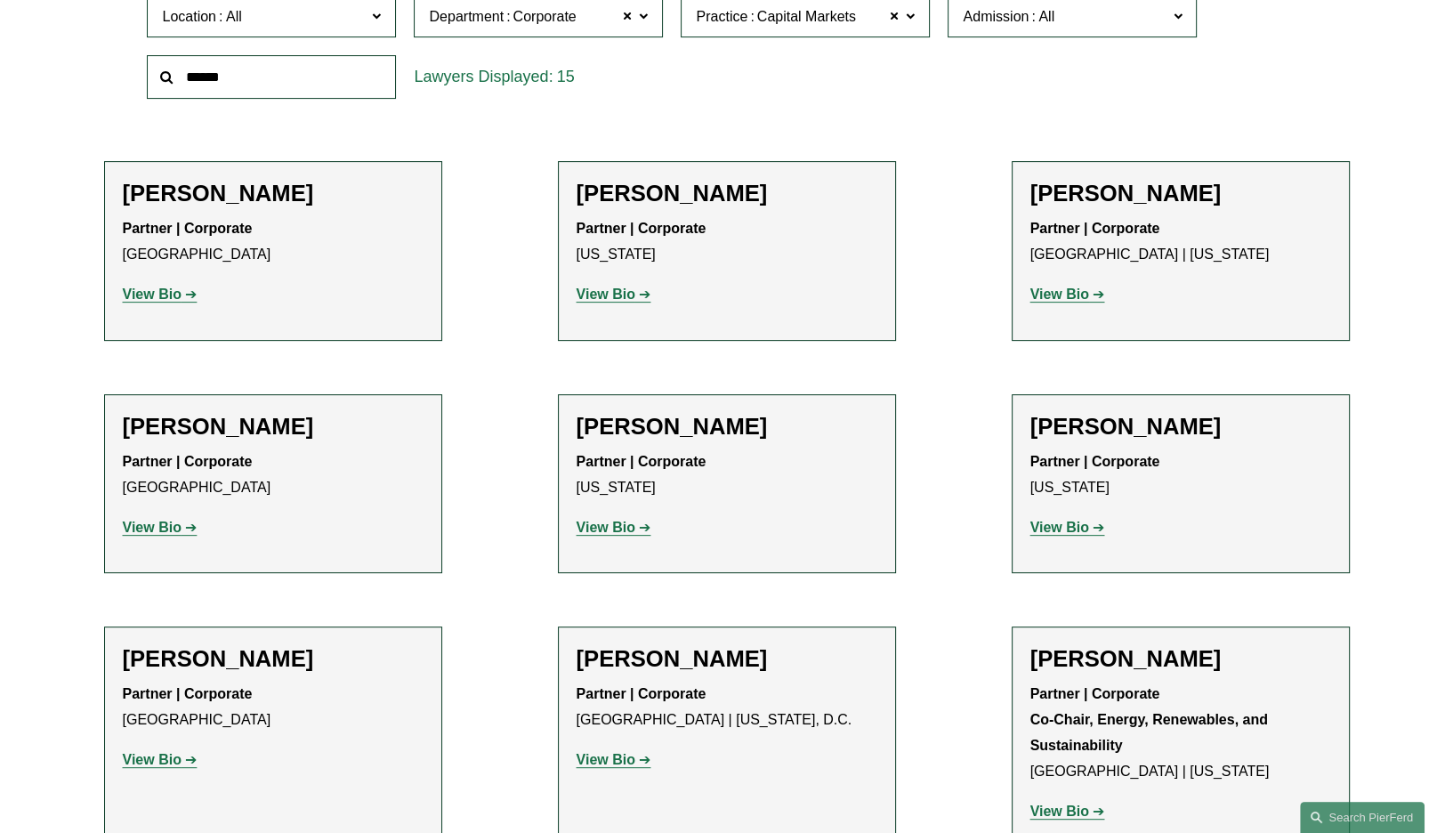
scroll to position [630, 0]
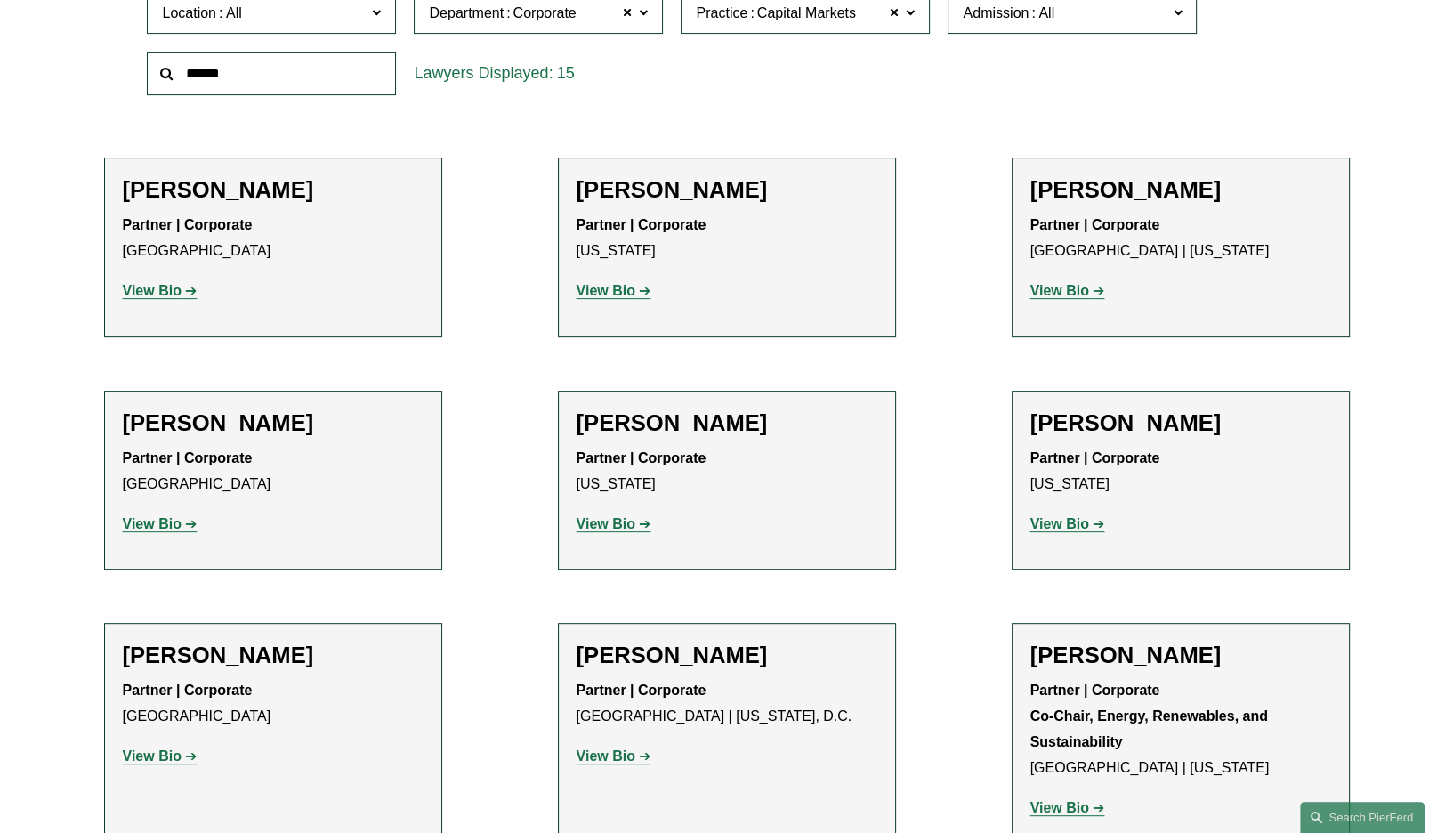
click at [617, 527] on strong "View Bio" at bounding box center [606, 523] width 59 height 15
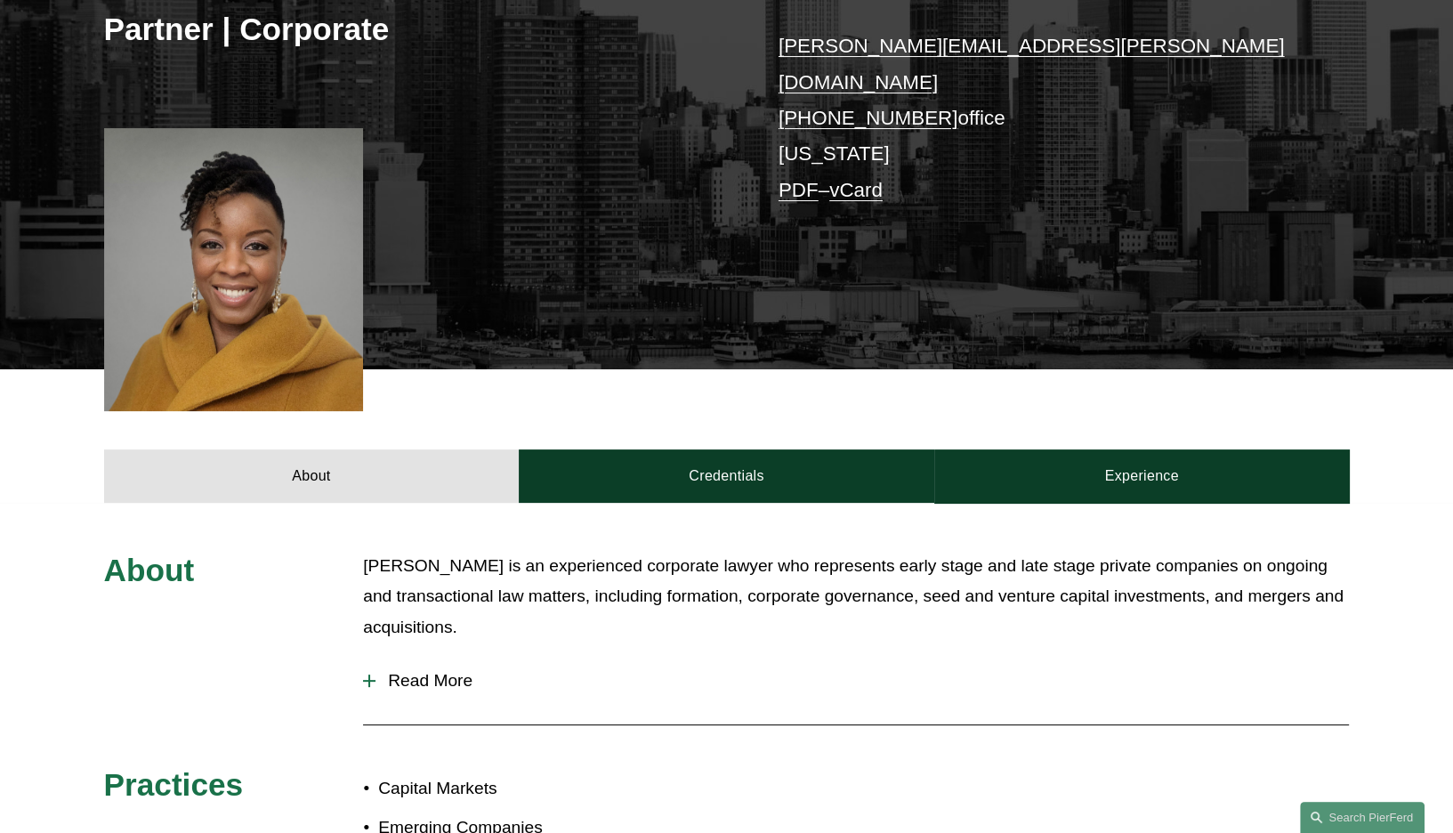
scroll to position [445, 0]
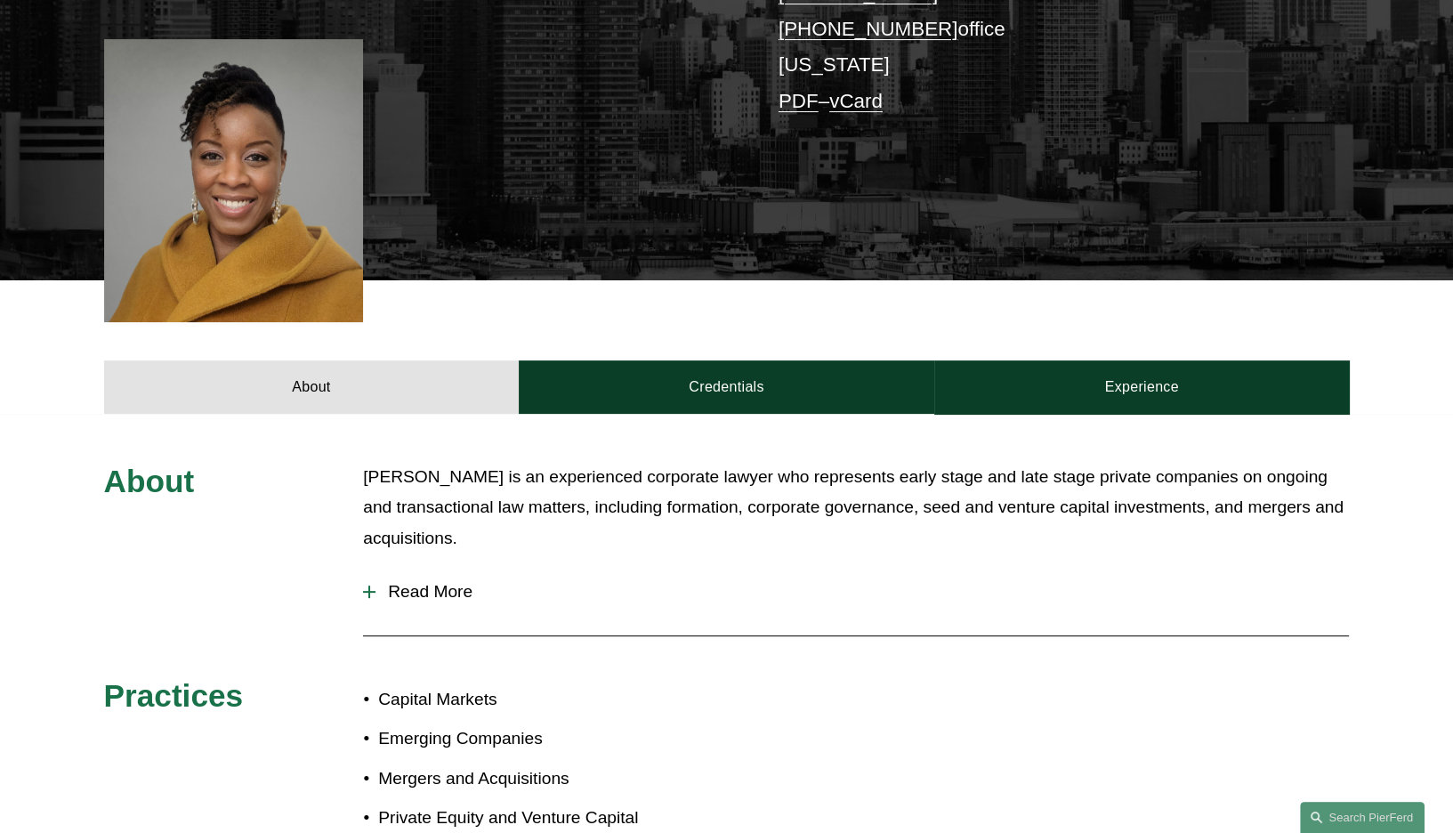
click at [448, 582] on span "Read More" at bounding box center [861, 592] width 973 height 20
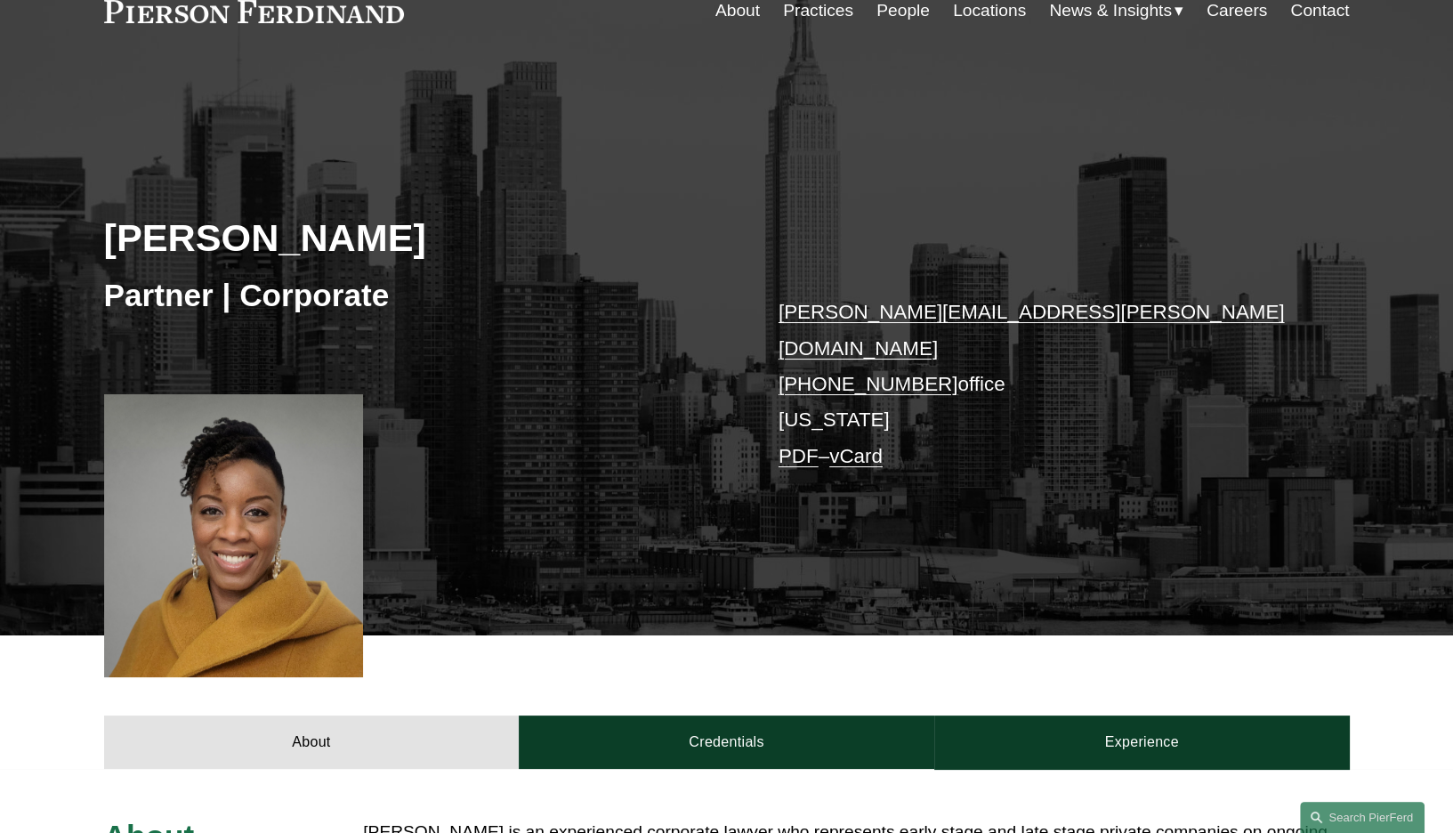
scroll to position [89, 0]
drag, startPoint x: 112, startPoint y: 238, endPoint x: 403, endPoint y: 241, distance: 290.9
click at [403, 241] on h2 "Yvonne Elosiebo" at bounding box center [415, 238] width 623 height 46
drag, startPoint x: 403, startPoint y: 241, endPoint x: 324, endPoint y: 240, distance: 79.2
copy h2 "Yvonne Elosiebo"
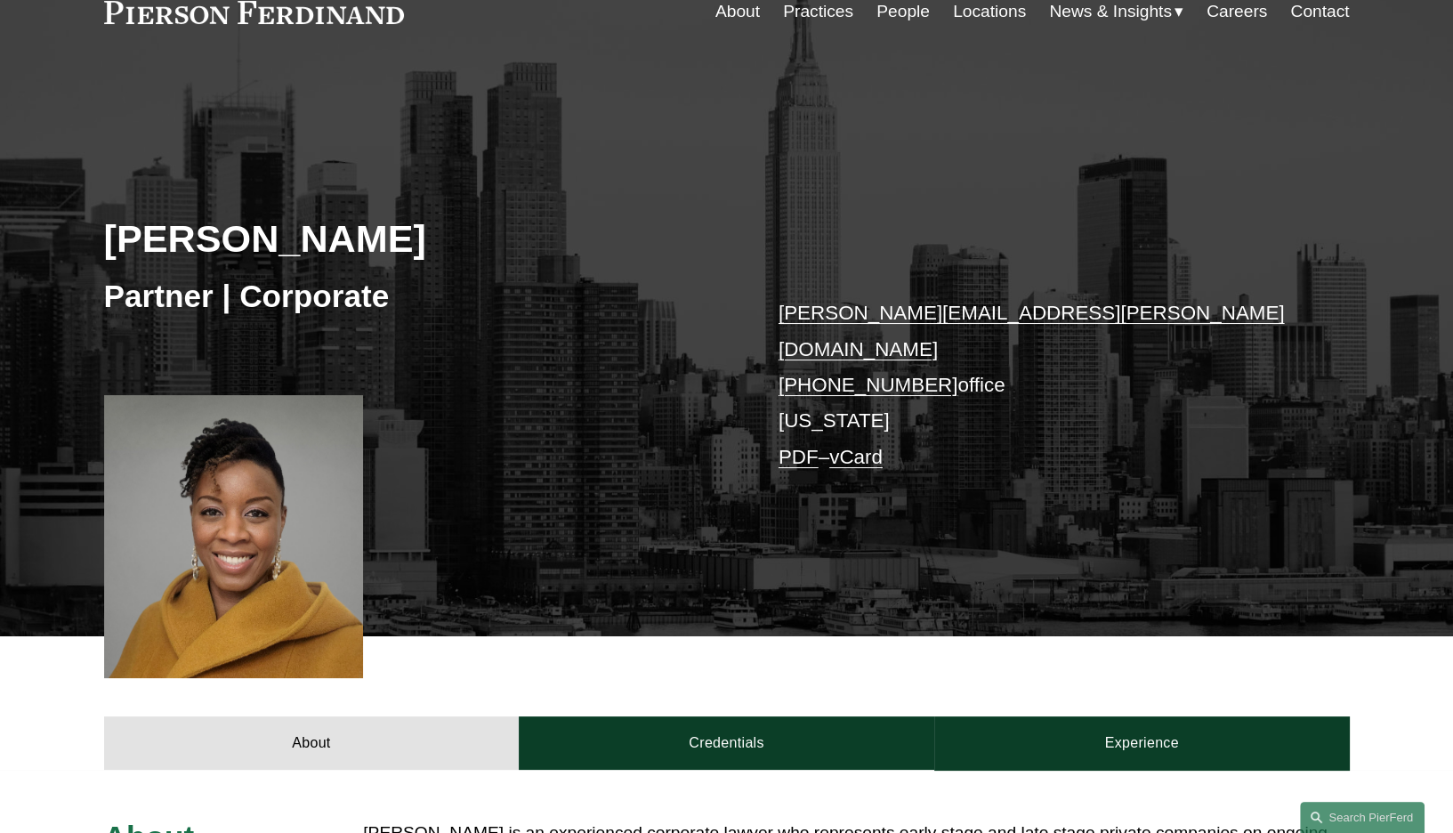
click at [609, 490] on div "Yvonne Elosiebo Partner | Corporate yvonne.elosiebo@pierferd.com +1.646.814.974…" at bounding box center [726, 373] width 1453 height 528
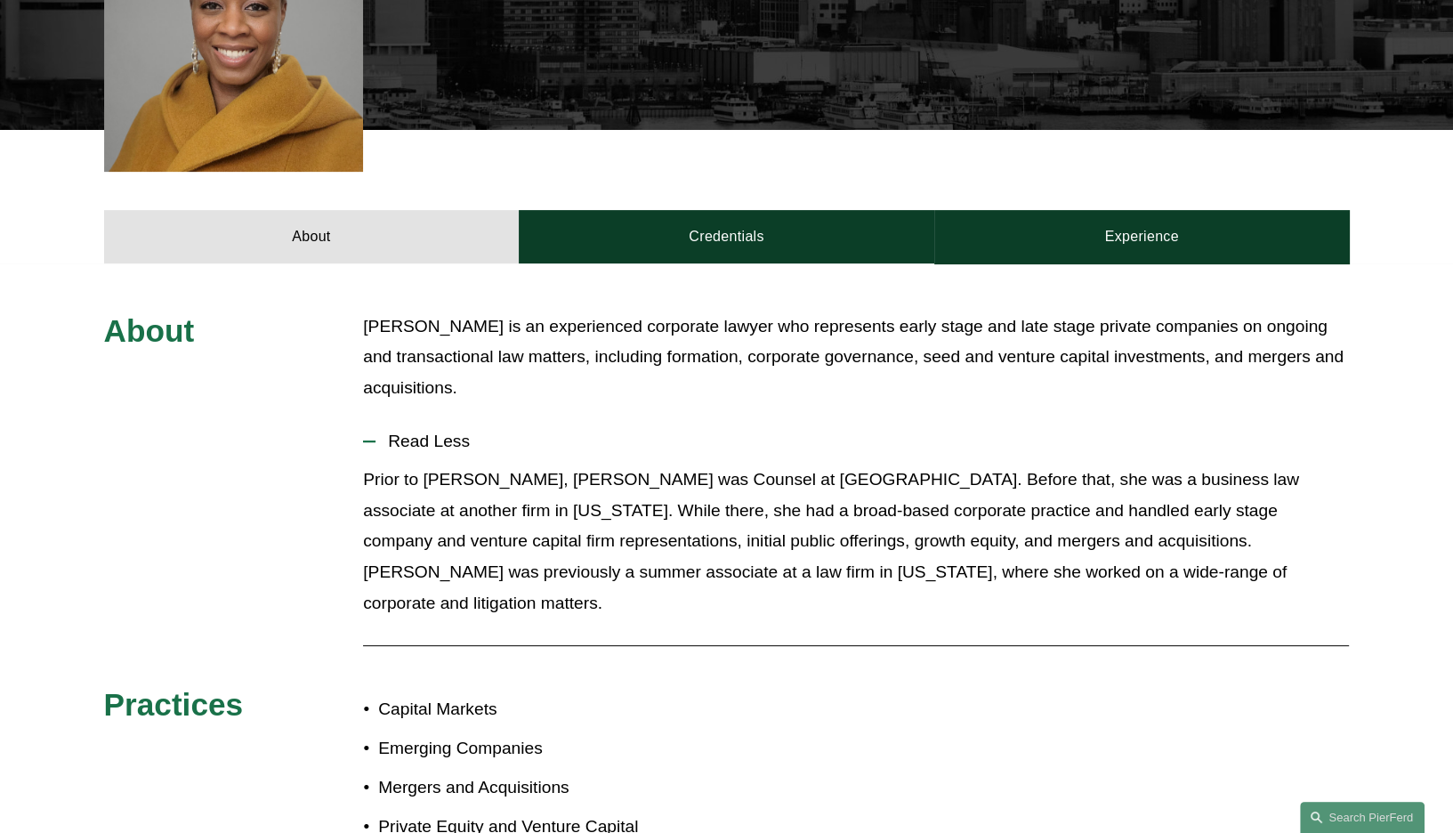
scroll to position [623, 0]
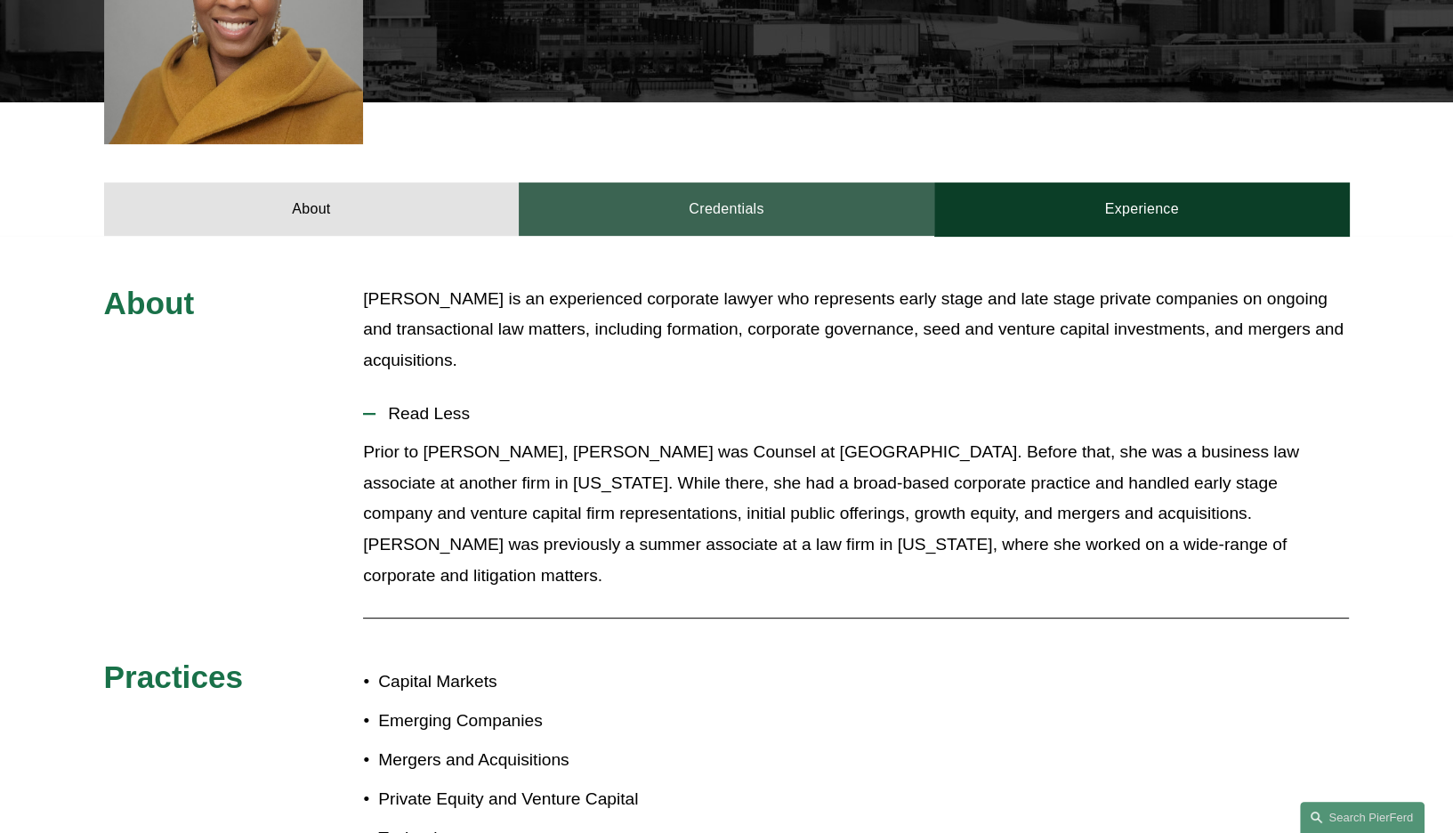
click at [694, 182] on link "Credentials" at bounding box center [726, 208] width 415 height 53
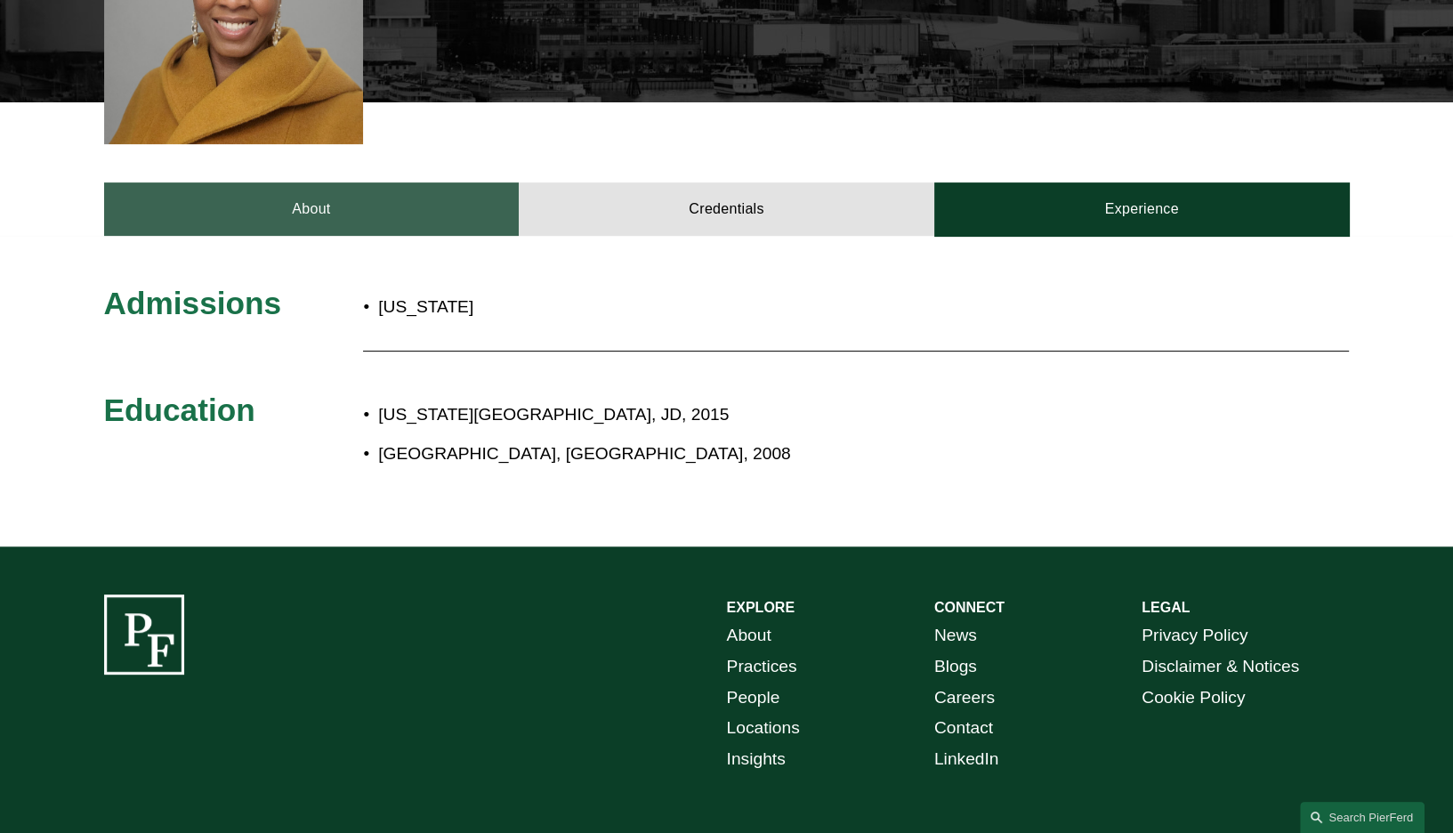
click at [375, 182] on link "About" at bounding box center [311, 208] width 415 height 53
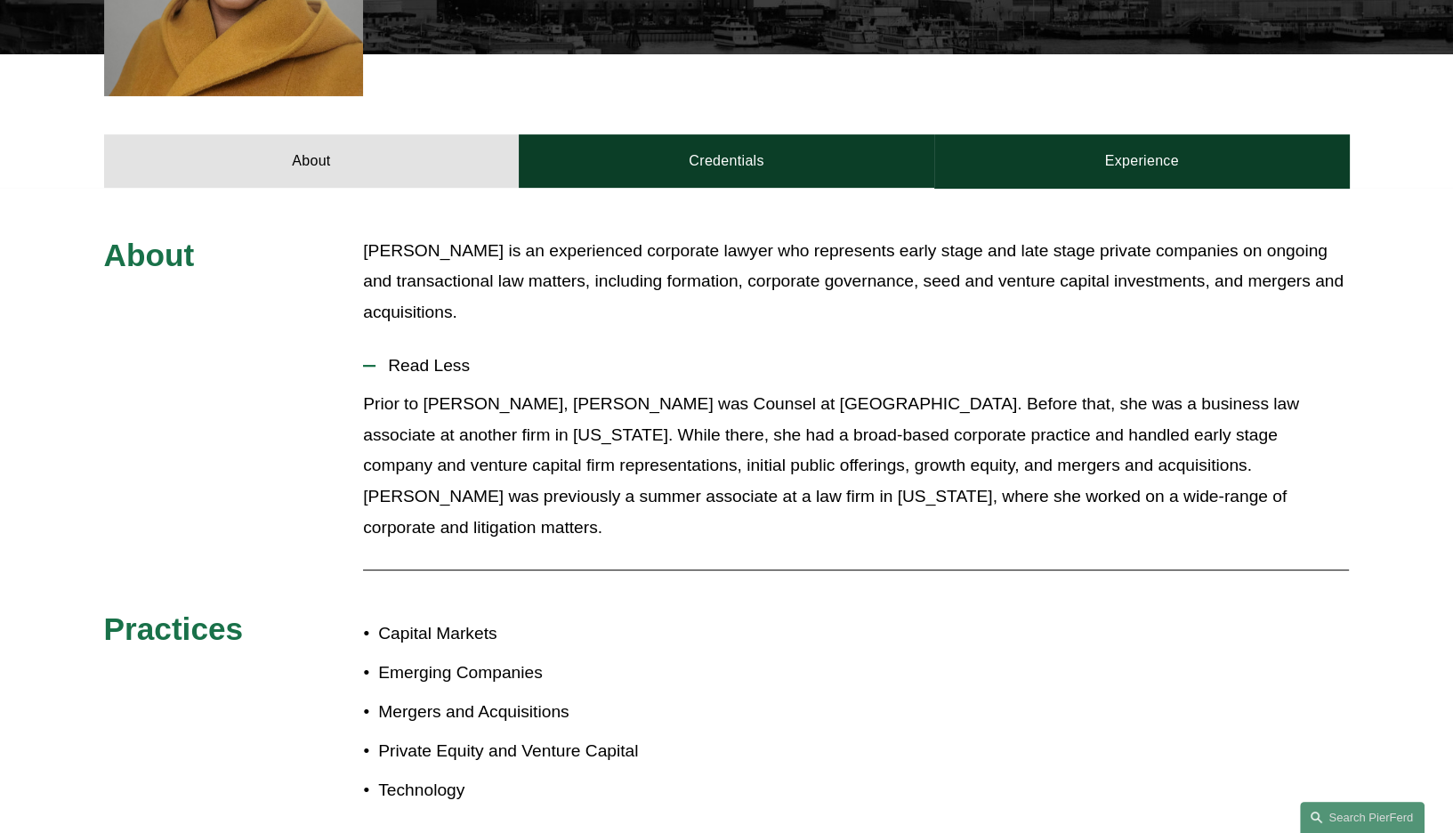
scroll to position [712, 0]
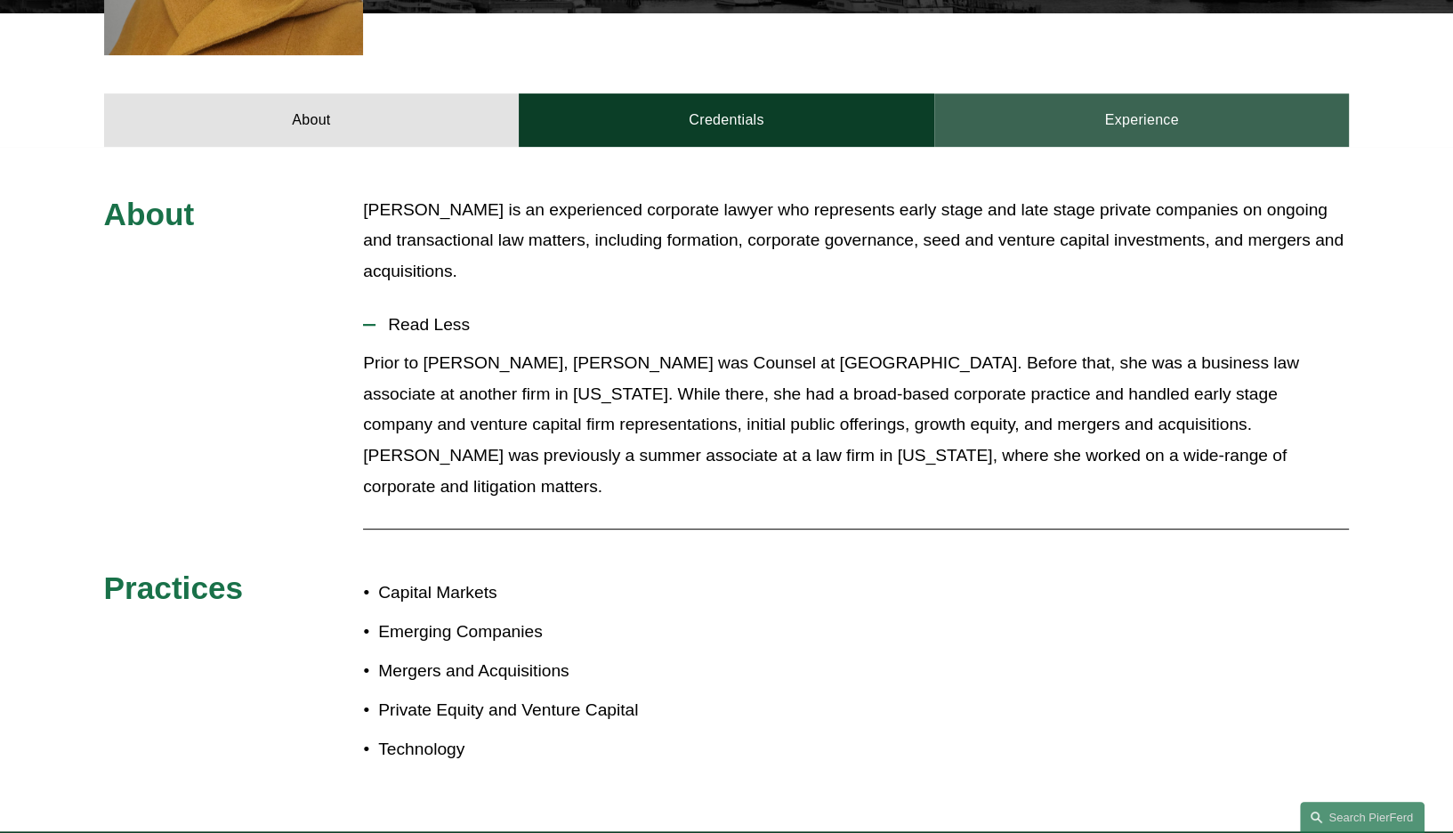
click at [1107, 109] on link "Experience" at bounding box center [1141, 119] width 415 height 53
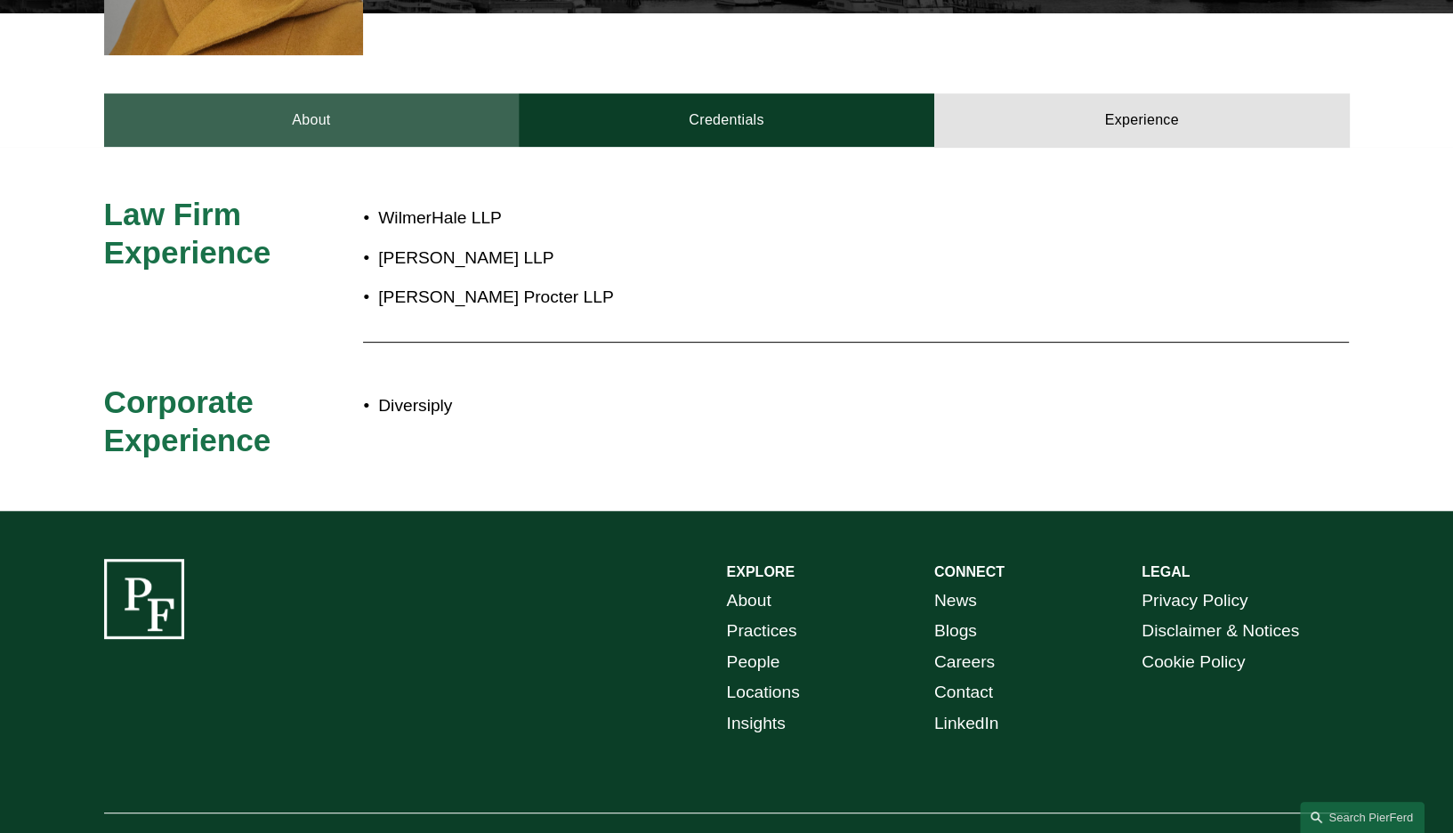
click at [263, 111] on link "About" at bounding box center [311, 119] width 415 height 53
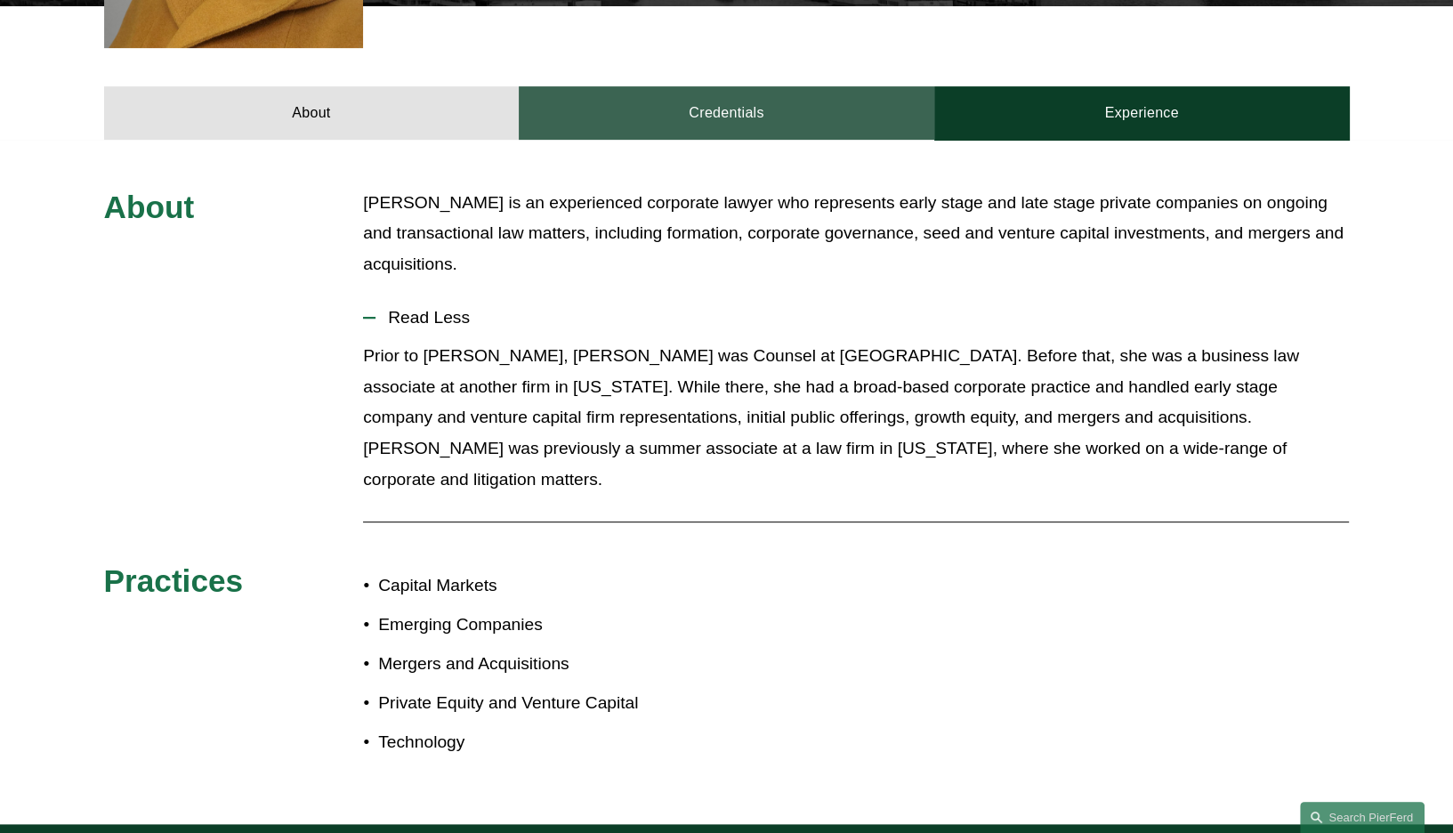
scroll to position [534, 0]
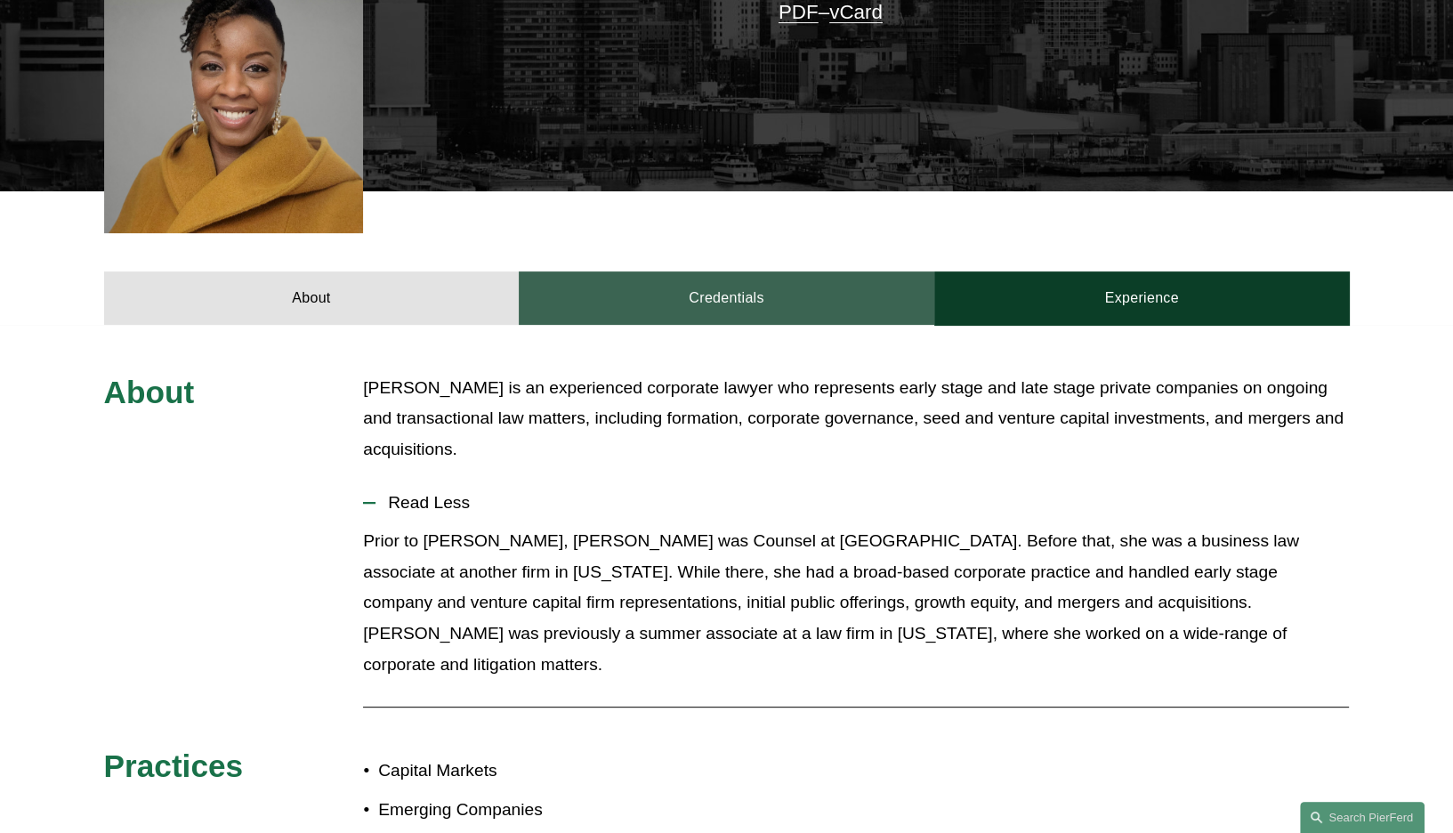
click at [627, 271] on link "Credentials" at bounding box center [726, 297] width 415 height 53
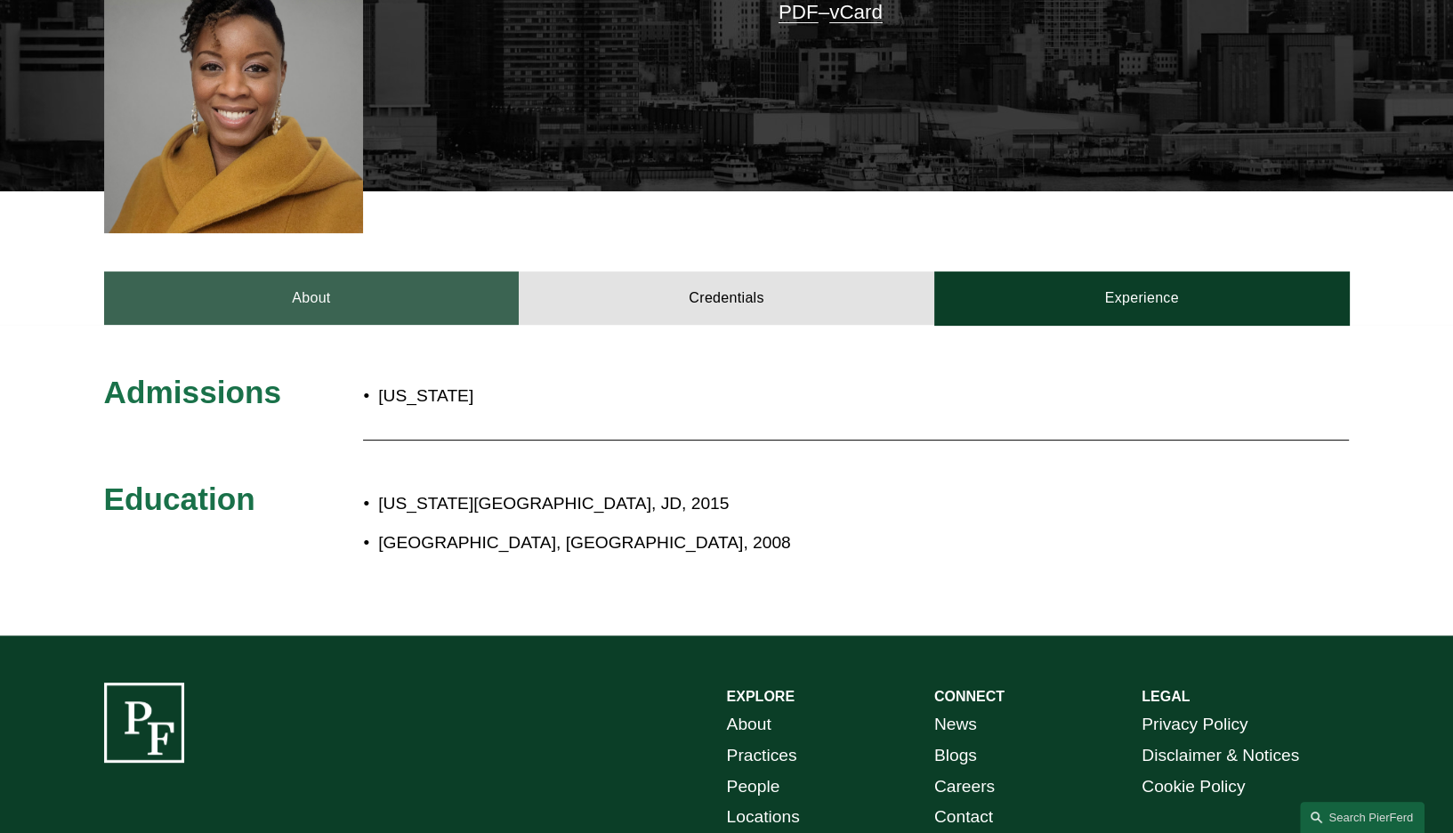
click at [407, 287] on link "About" at bounding box center [311, 297] width 415 height 53
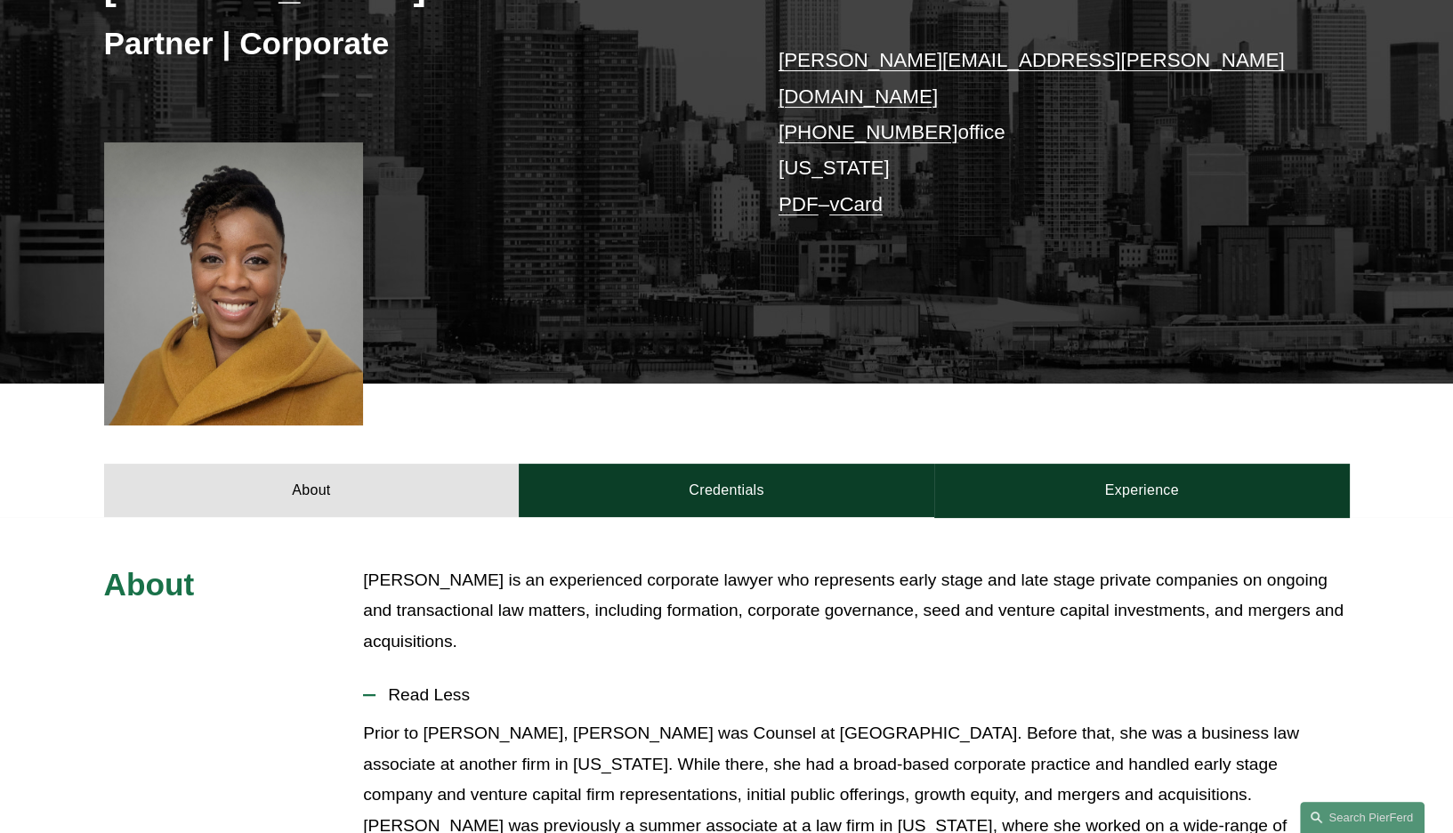
scroll to position [267, 0]
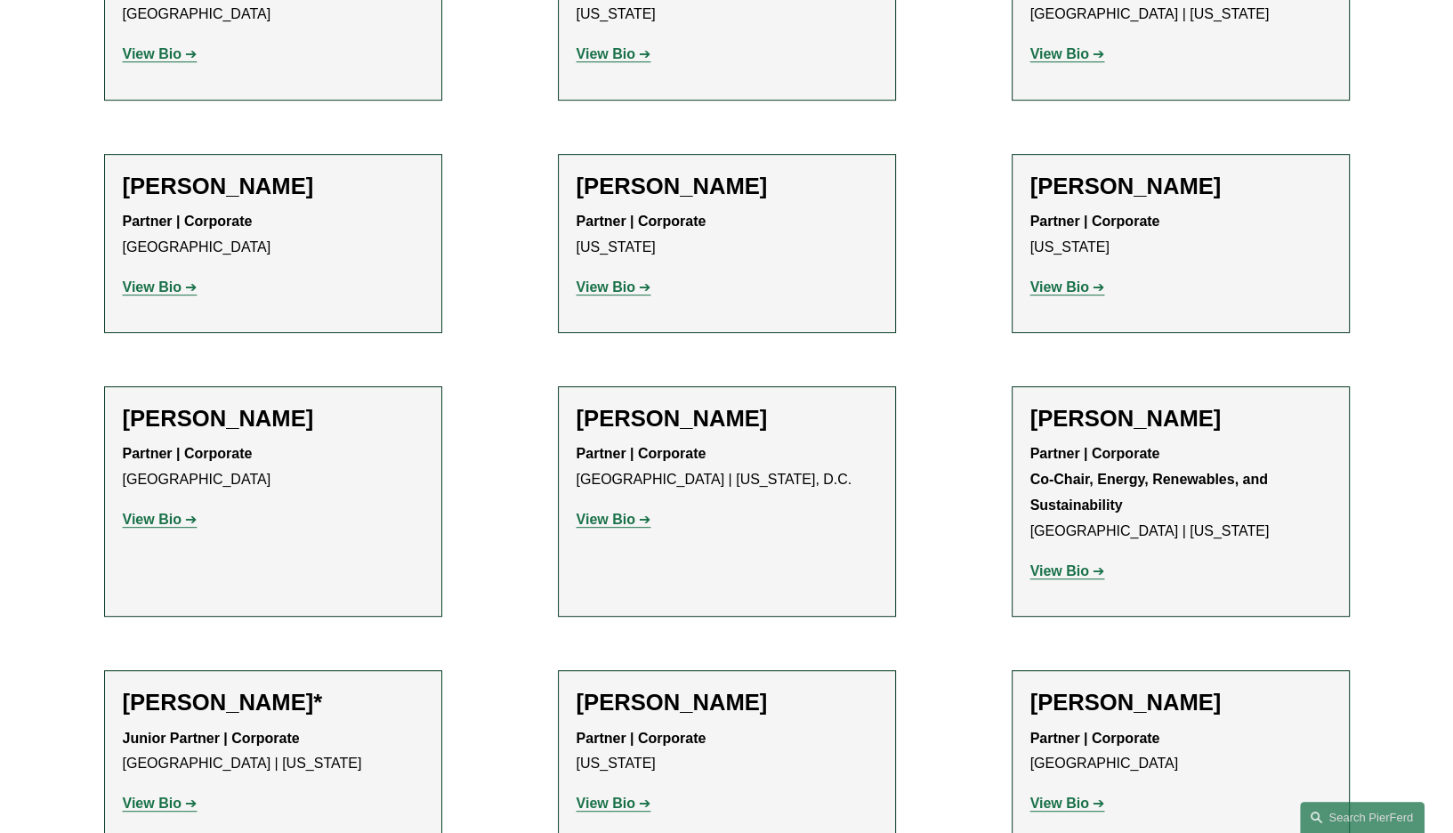
scroll to position [986, 0]
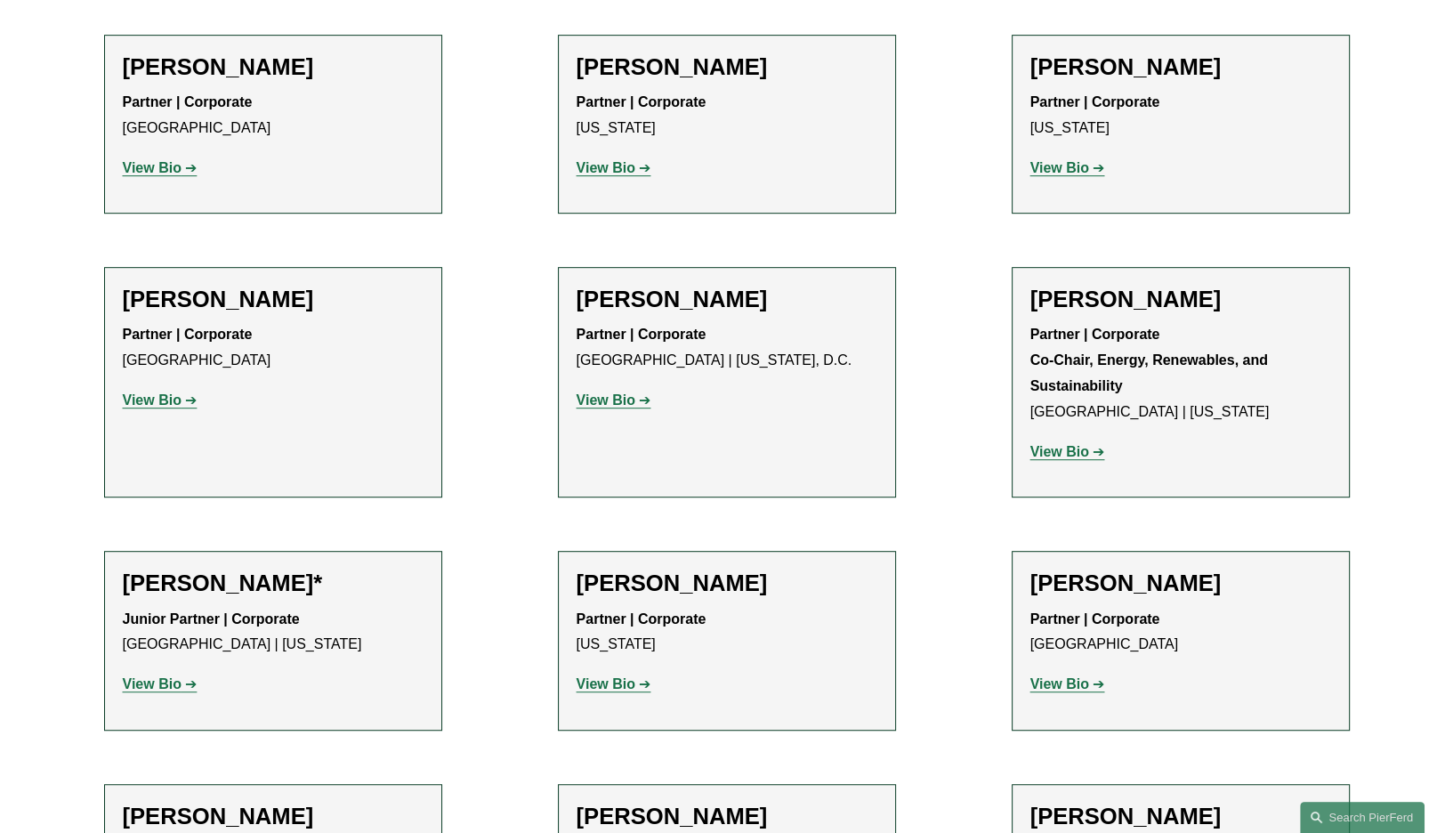
click at [147, 400] on strong "View Bio" at bounding box center [152, 399] width 59 height 15
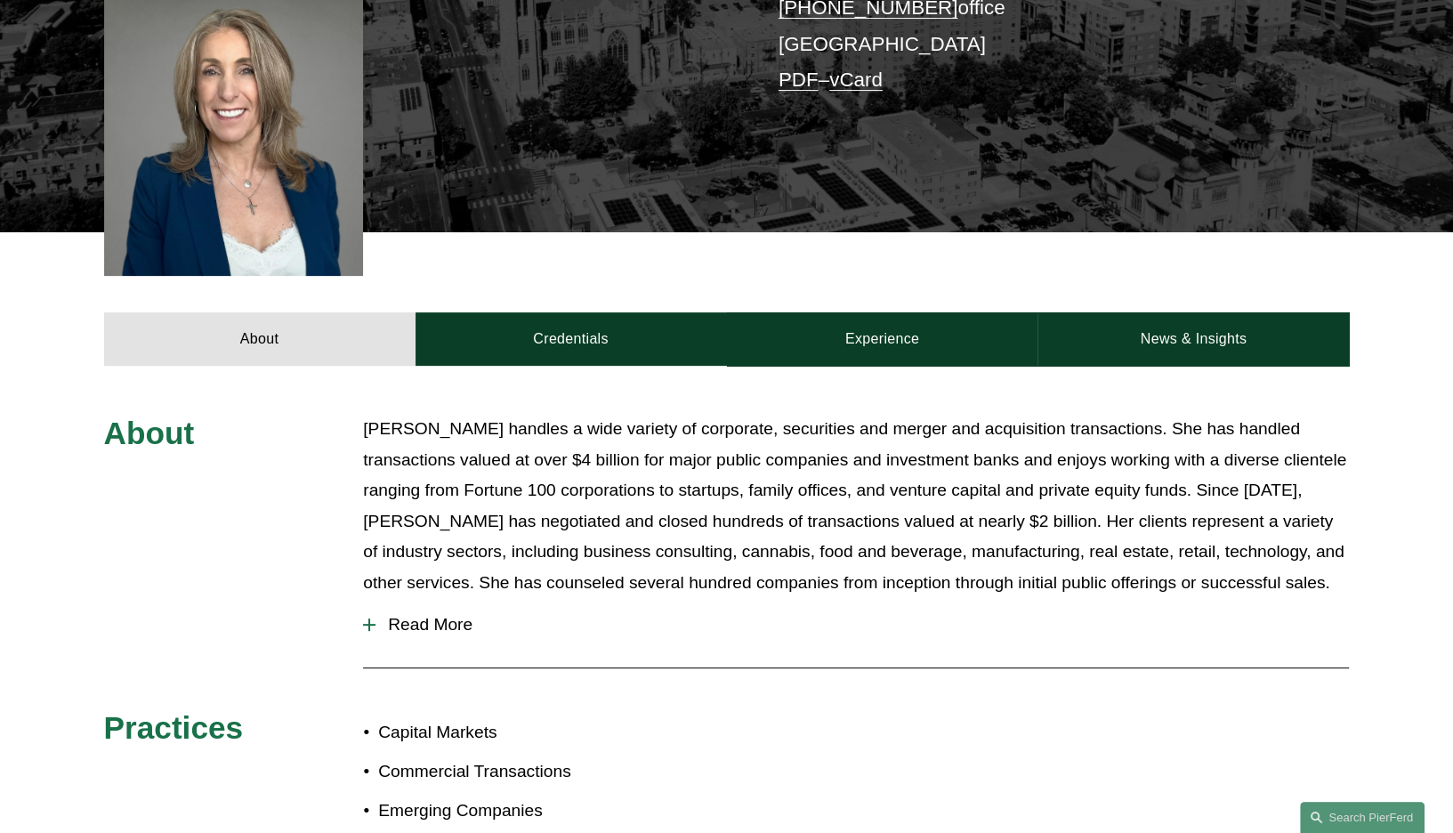
scroll to position [534, 0]
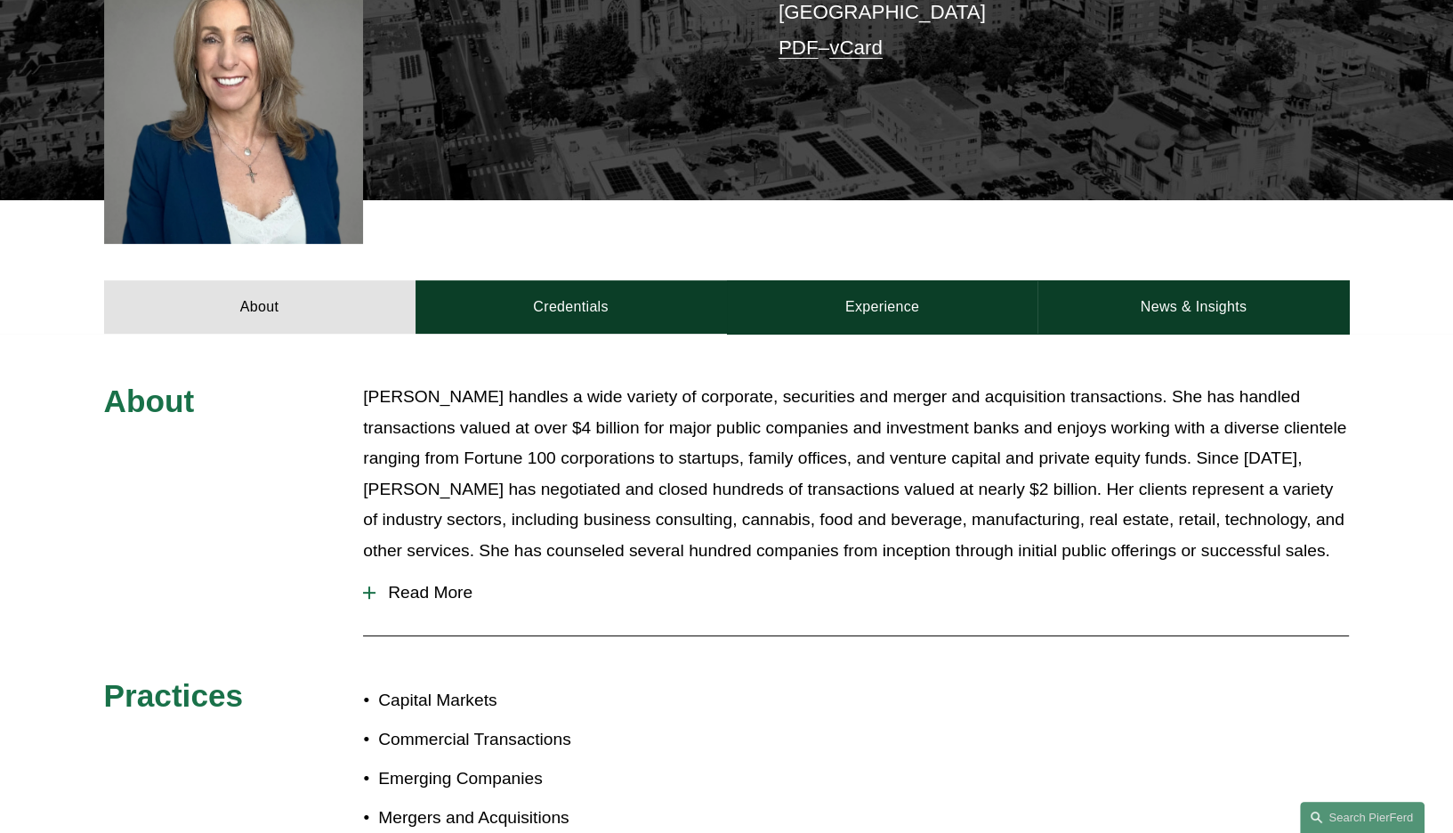
click at [601, 447] on p "[PERSON_NAME] handles a wide variety of corporate, securities and merger and ac…" at bounding box center [856, 474] width 986 height 184
drag, startPoint x: 361, startPoint y: 366, endPoint x: 459, endPoint y: 376, distance: 98.4
click at [459, 382] on div "About [PERSON_NAME] handles a wide variety of corporate, securities and merger …" at bounding box center [726, 676] width 1453 height 589
drag, startPoint x: 459, startPoint y: 376, endPoint x: 408, endPoint y: 364, distance: 52.2
copy p "[PERSON_NAME]"
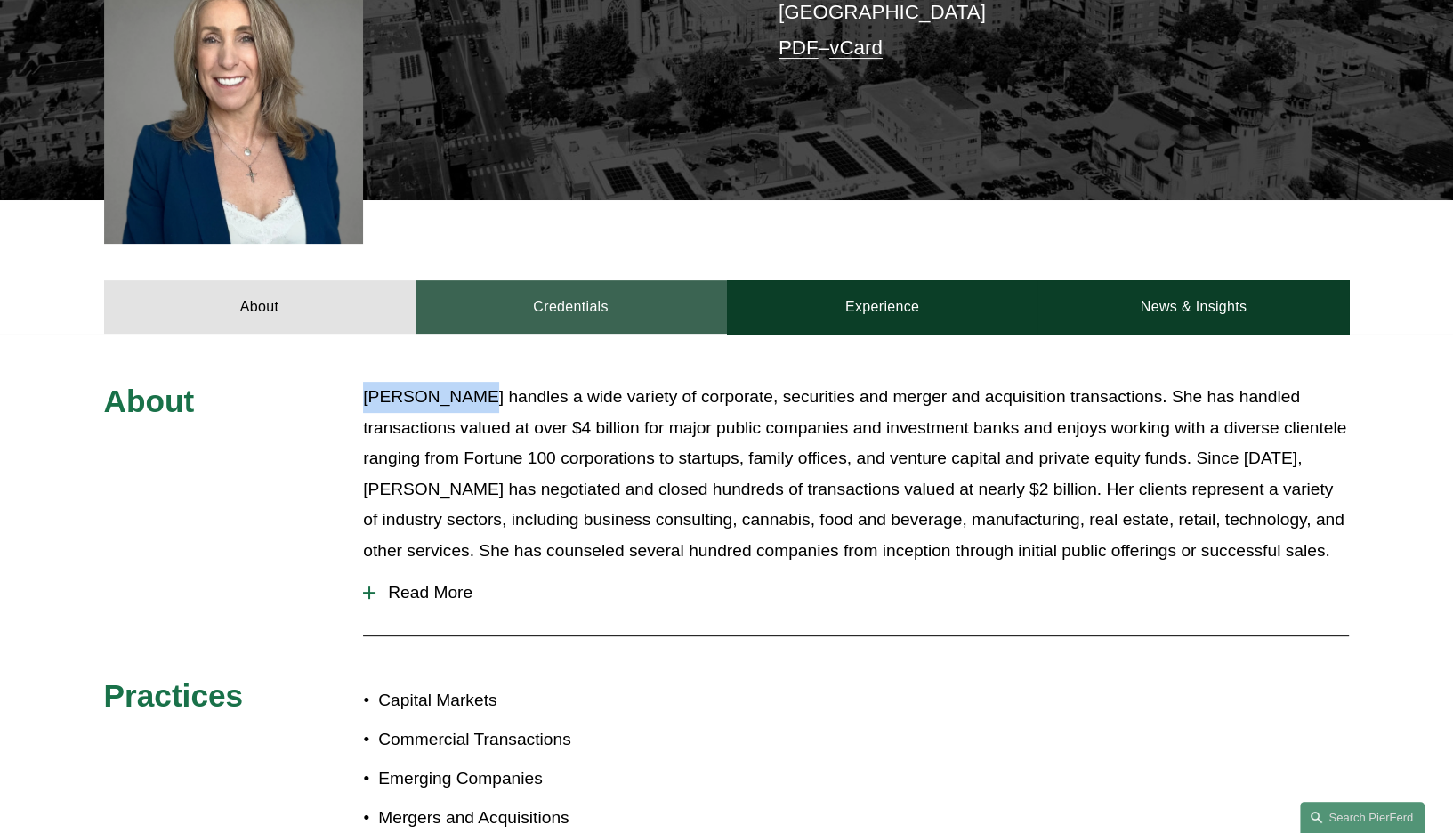
click at [552, 291] on link "Credentials" at bounding box center [570, 306] width 311 height 53
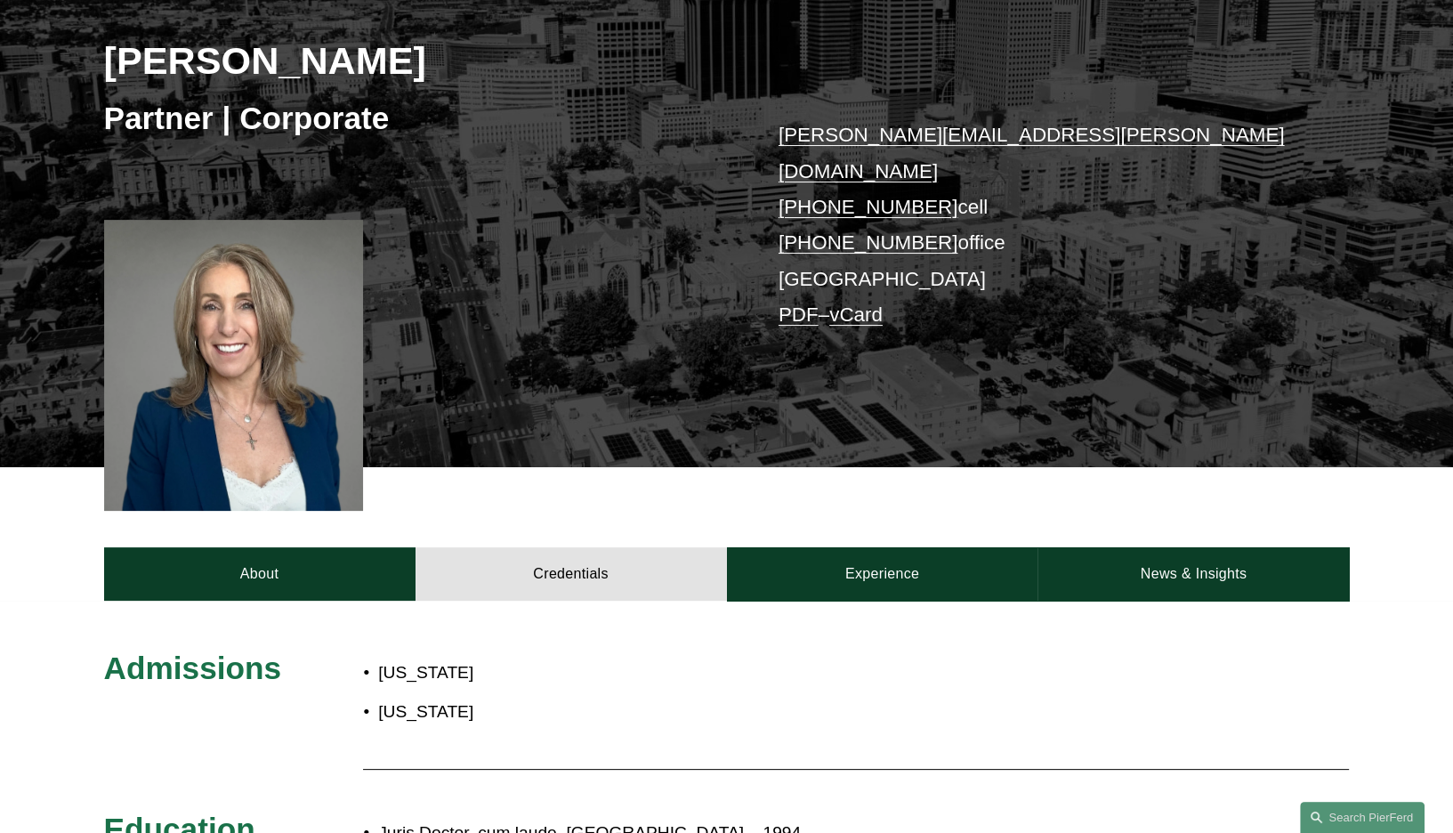
scroll to position [267, 0]
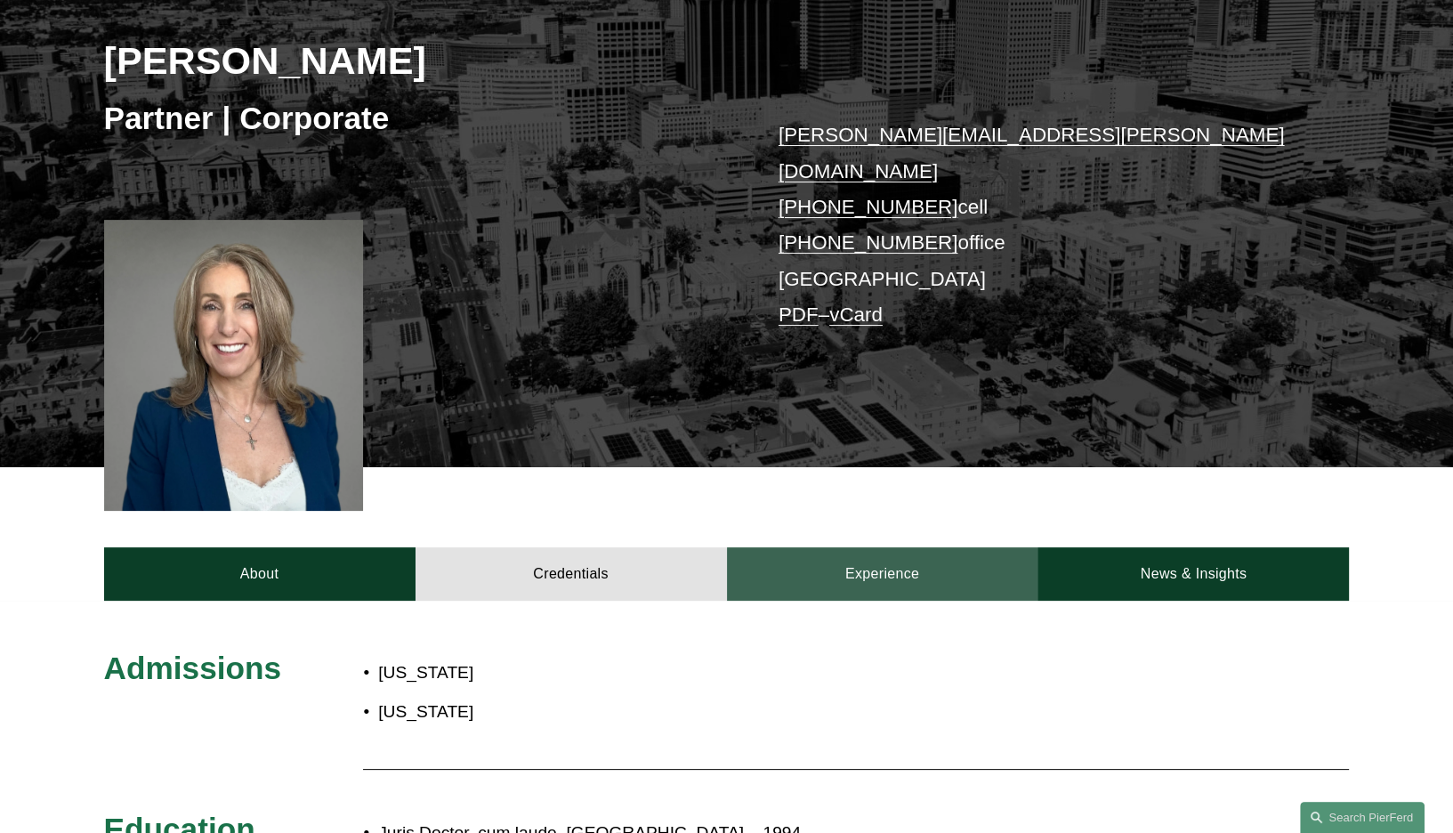
click at [909, 551] on link "Experience" at bounding box center [882, 573] width 311 height 53
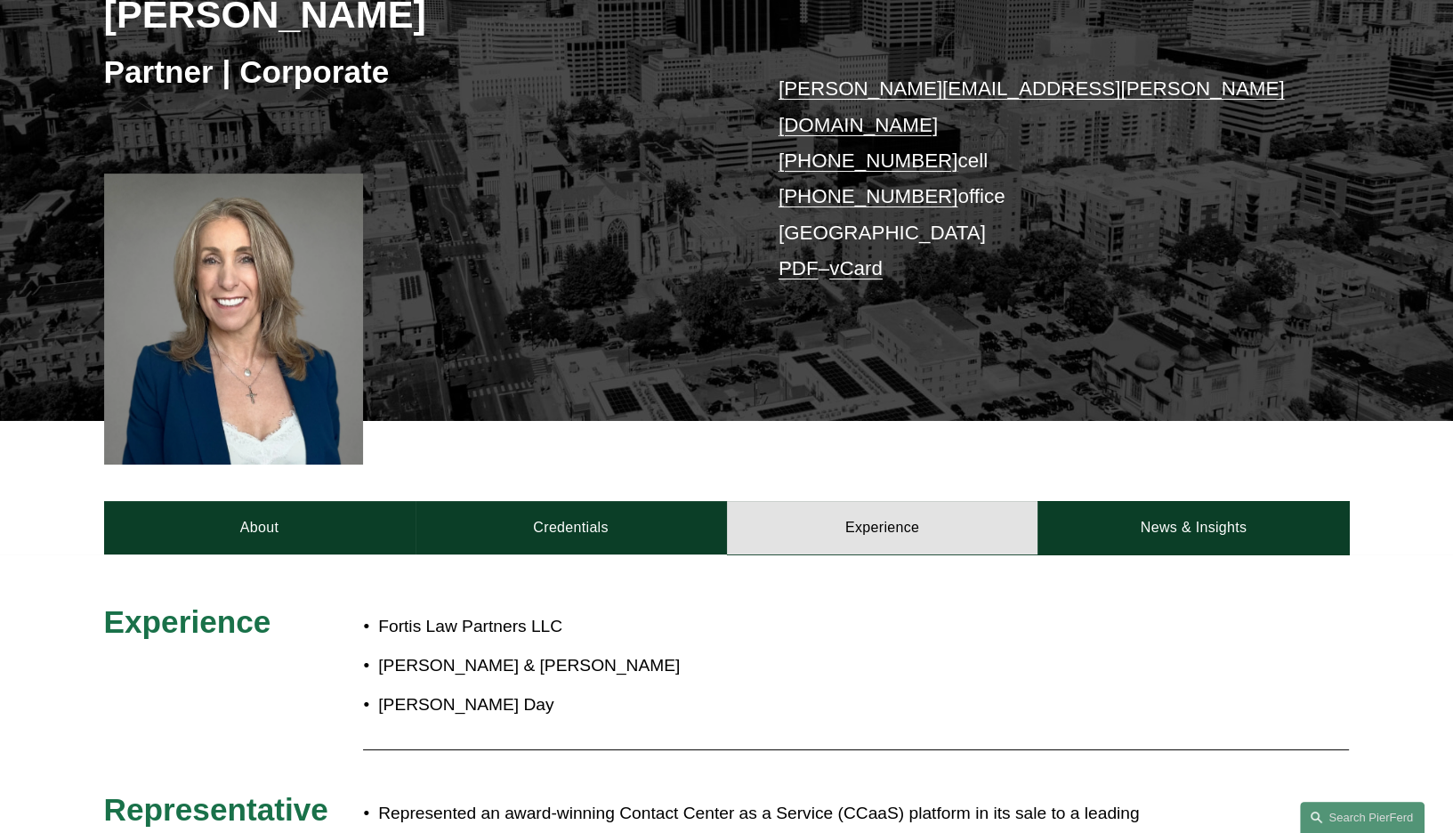
scroll to position [356, 0]
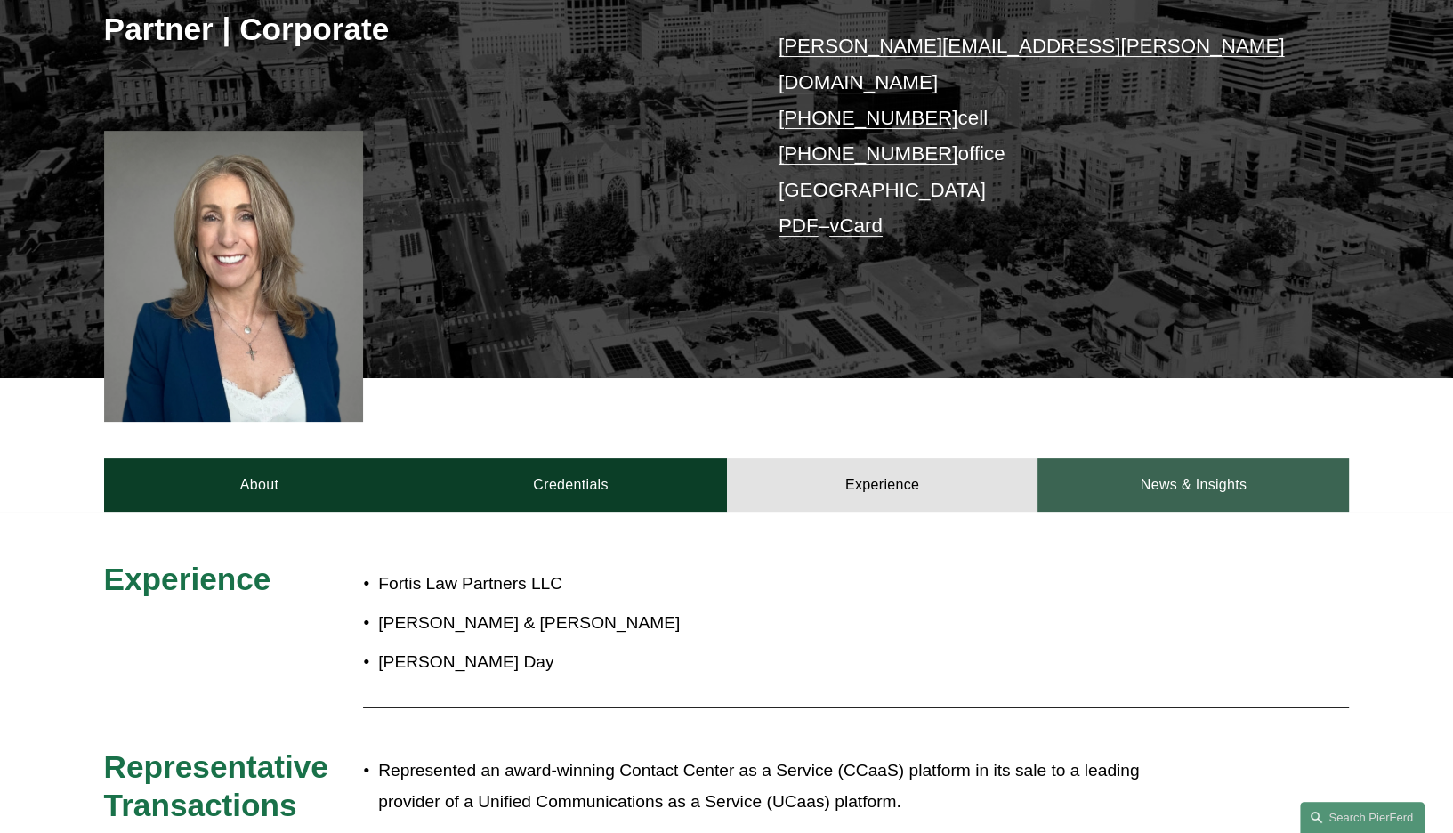
click at [1227, 462] on link "News & Insights" at bounding box center [1192, 484] width 311 height 53
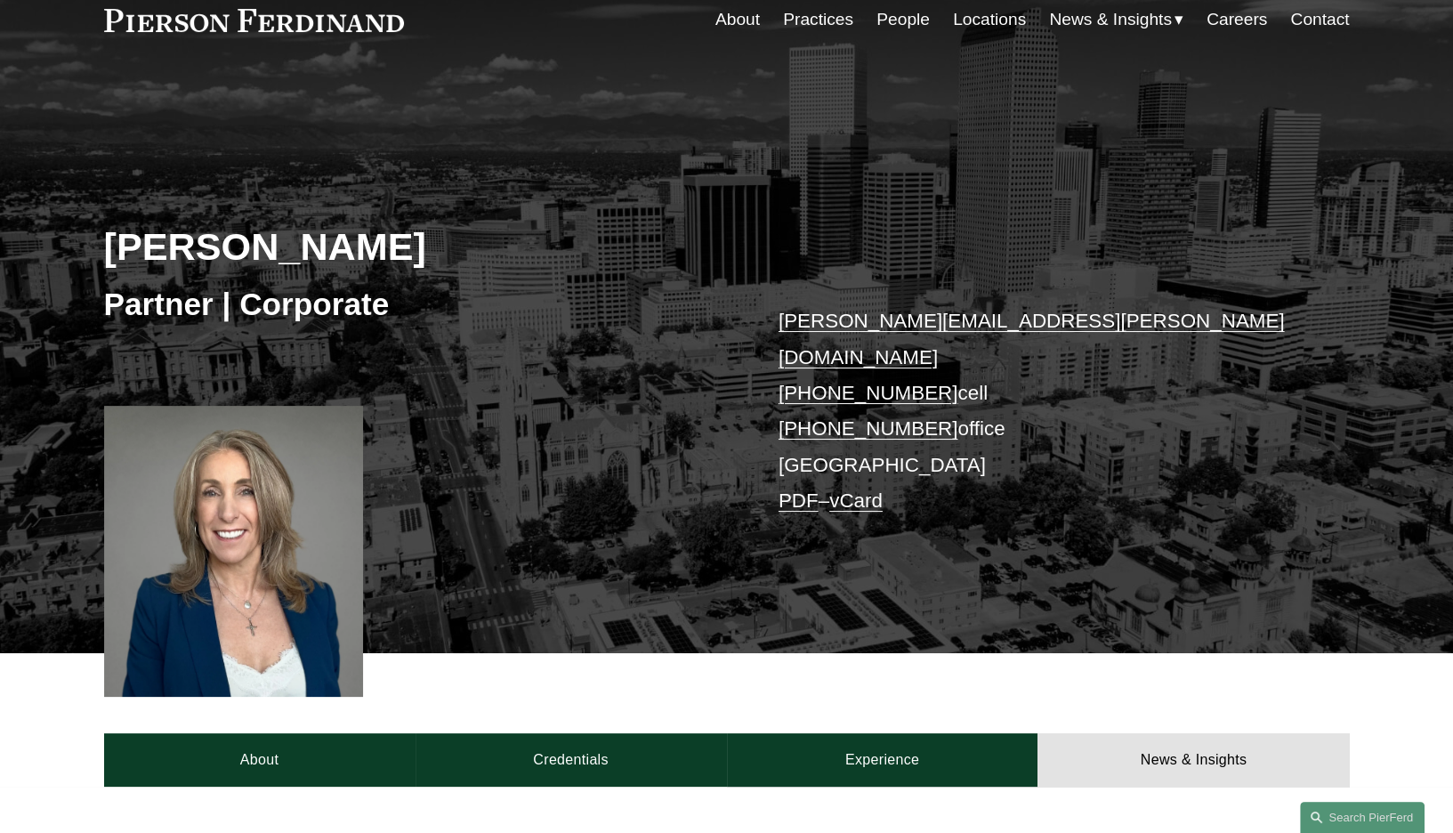
scroll to position [0, 0]
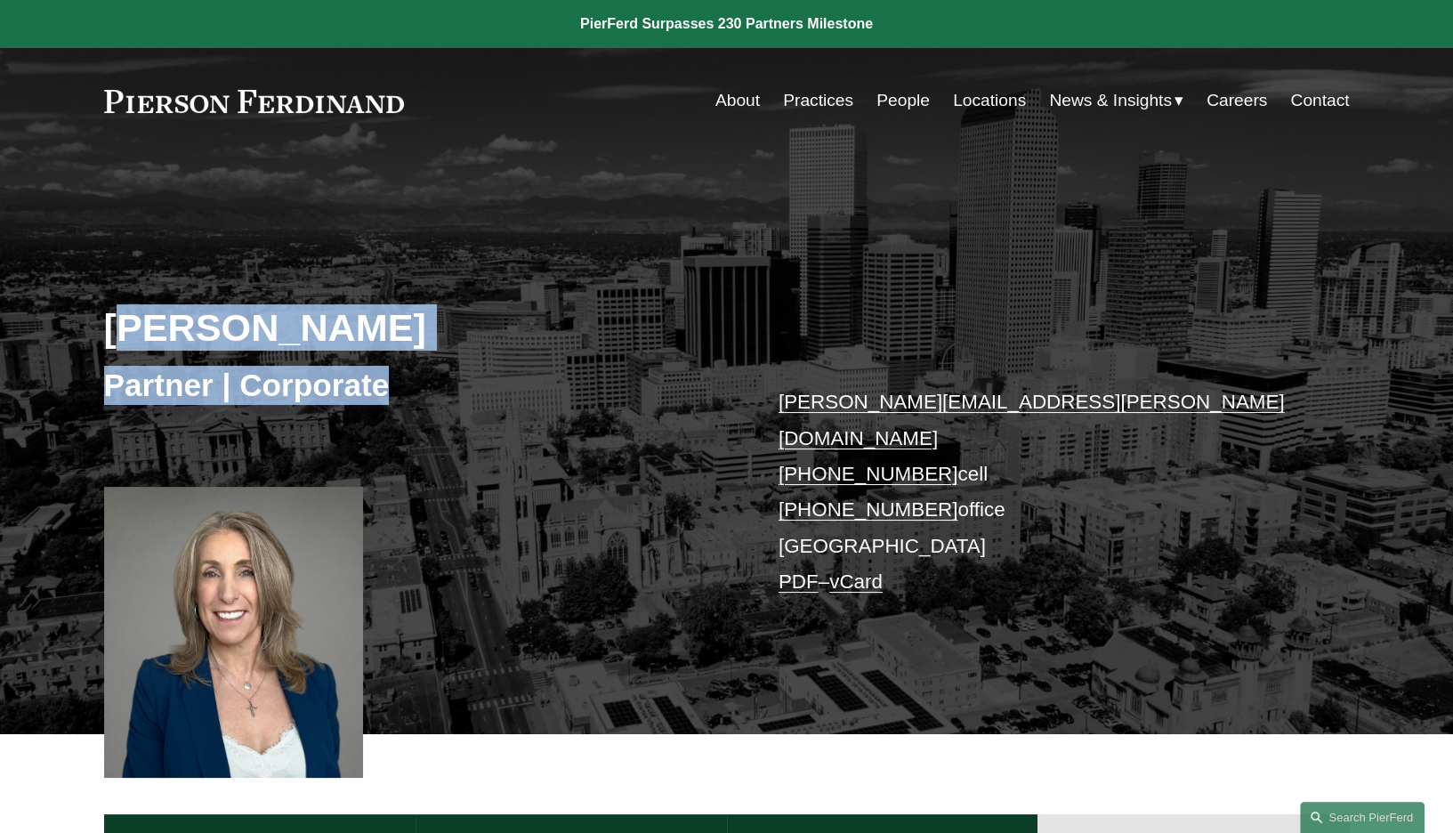
drag, startPoint x: 149, startPoint y: 323, endPoint x: 418, endPoint y: 384, distance: 276.5
click at [418, 384] on div "[PERSON_NAME] Partner | Corporate [PERSON_NAME][EMAIL_ADDRESS][PERSON_NAME][DOM…" at bounding box center [726, 466] width 1453 height 536
drag, startPoint x: 418, startPoint y: 384, endPoint x: 573, endPoint y: 480, distance: 181.7
click at [572, 490] on div "[PERSON_NAME] Partner | Corporate [PERSON_NAME][EMAIL_ADDRESS][PERSON_NAME][DOM…" at bounding box center [726, 466] width 1453 height 536
